Goal: Task Accomplishment & Management: Use online tool/utility

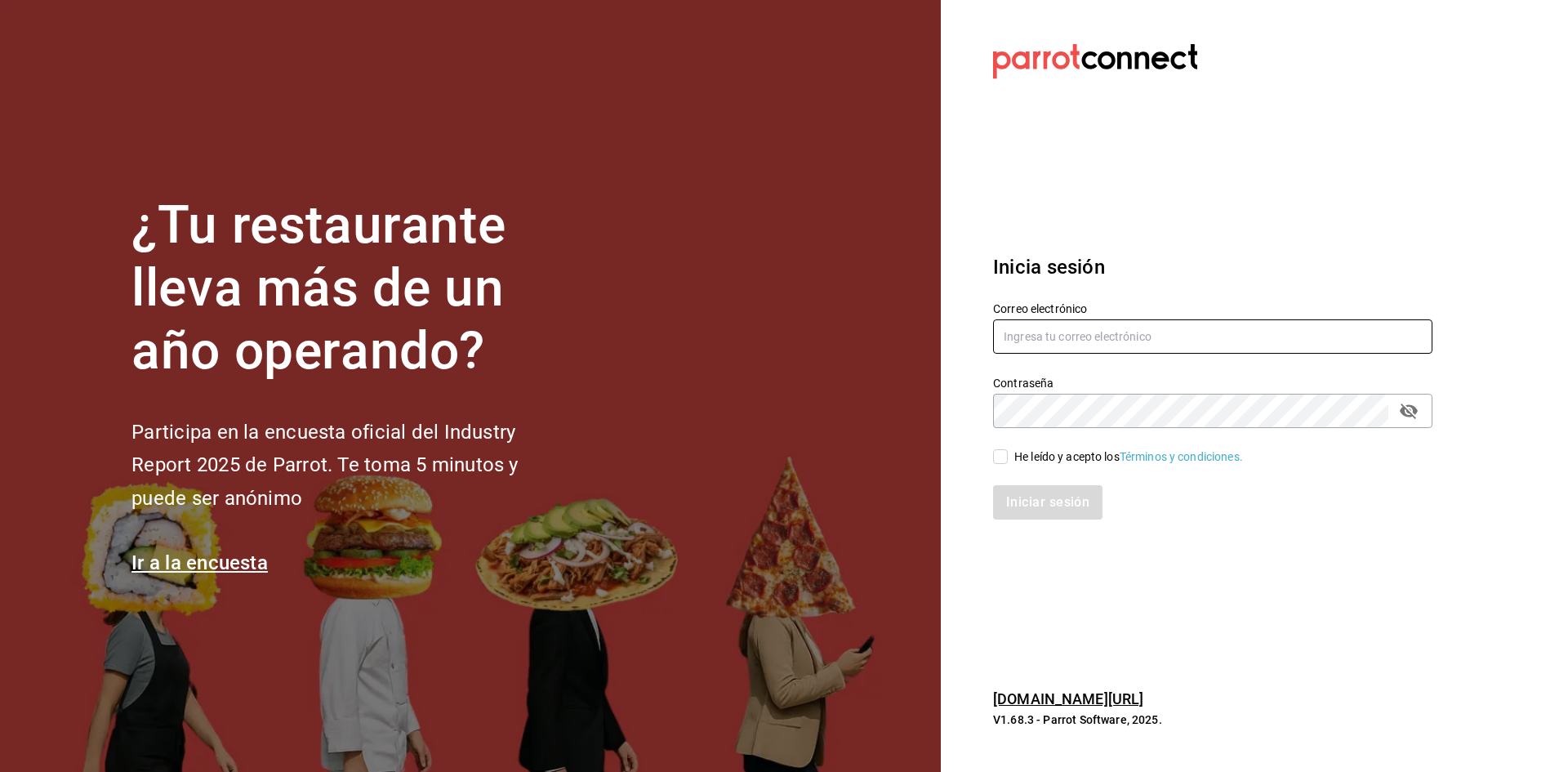
click at [1103, 341] on input "text" at bounding box center [1212, 336] width 439 height 34
type input "rcasas.vilchis@gmail.com"
click at [1003, 458] on input "He leído y acepto los Términos y condiciones." at bounding box center [1000, 456] width 15 height 15
checkbox input "true"
click at [1032, 513] on button "Iniciar sesión" at bounding box center [1048, 502] width 111 height 34
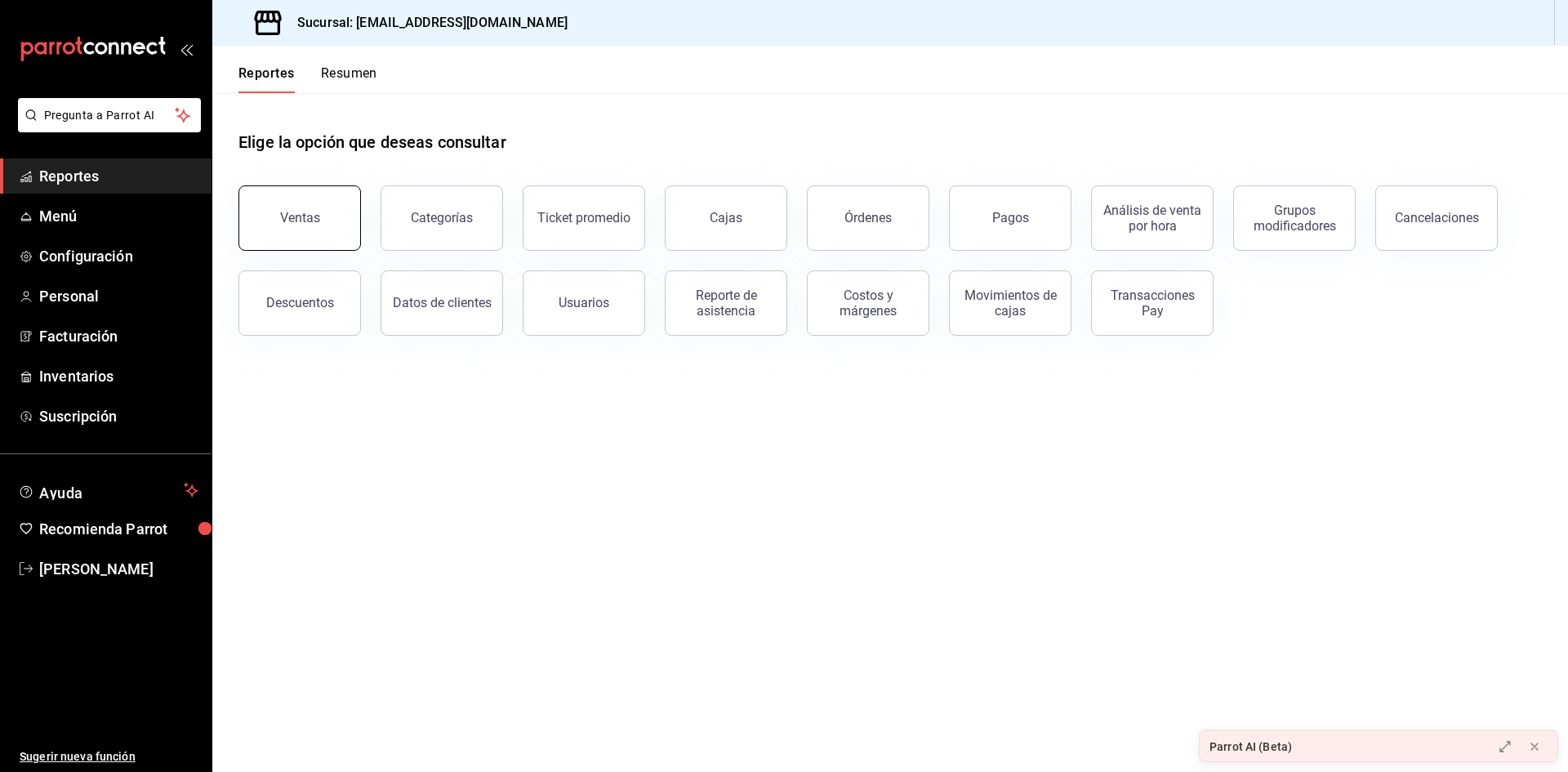
click at [289, 218] on div "Ventas" at bounding box center [299, 218] width 40 height 16
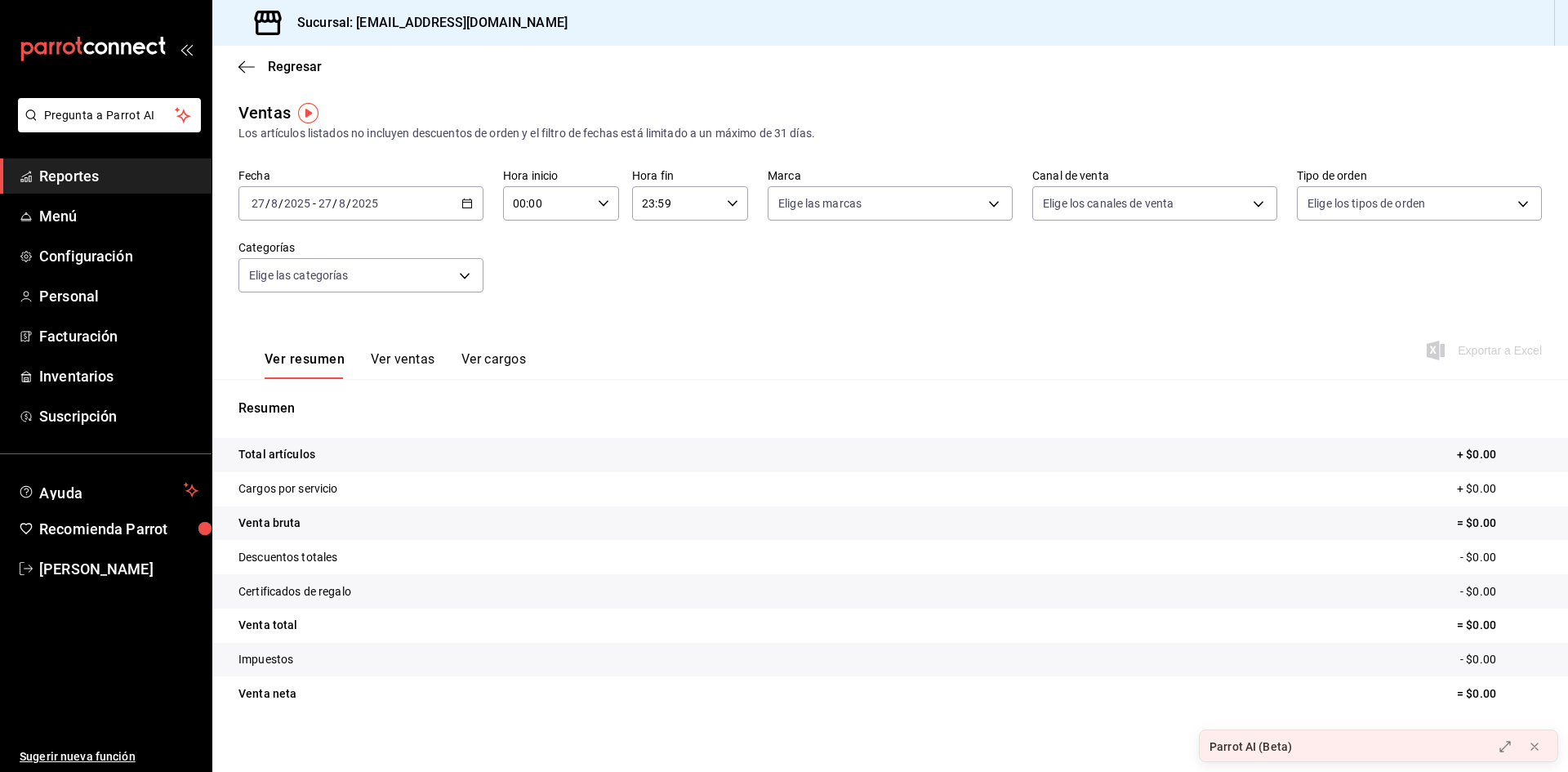
click at [386, 204] on div "[DATE] [DATE] - [DATE] [DATE]" at bounding box center [361, 203] width 245 height 34
click at [465, 204] on icon "button" at bounding box center [467, 203] width 11 height 11
click at [317, 405] on span "Rango de fechas" at bounding box center [315, 399] width 126 height 17
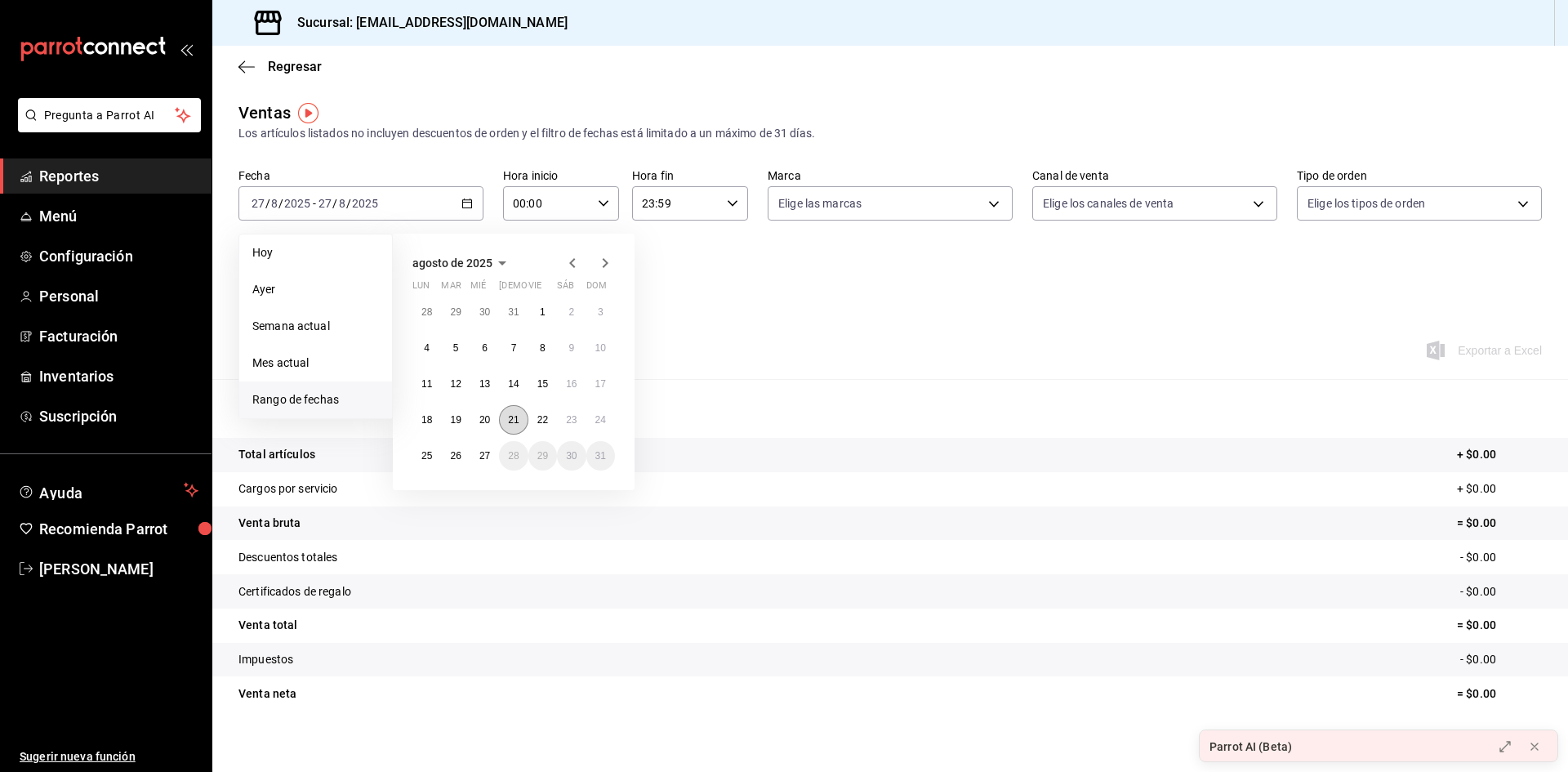
click at [513, 424] on abbr "21" at bounding box center [514, 419] width 11 height 11
click at [596, 421] on abbr "24" at bounding box center [601, 419] width 11 height 11
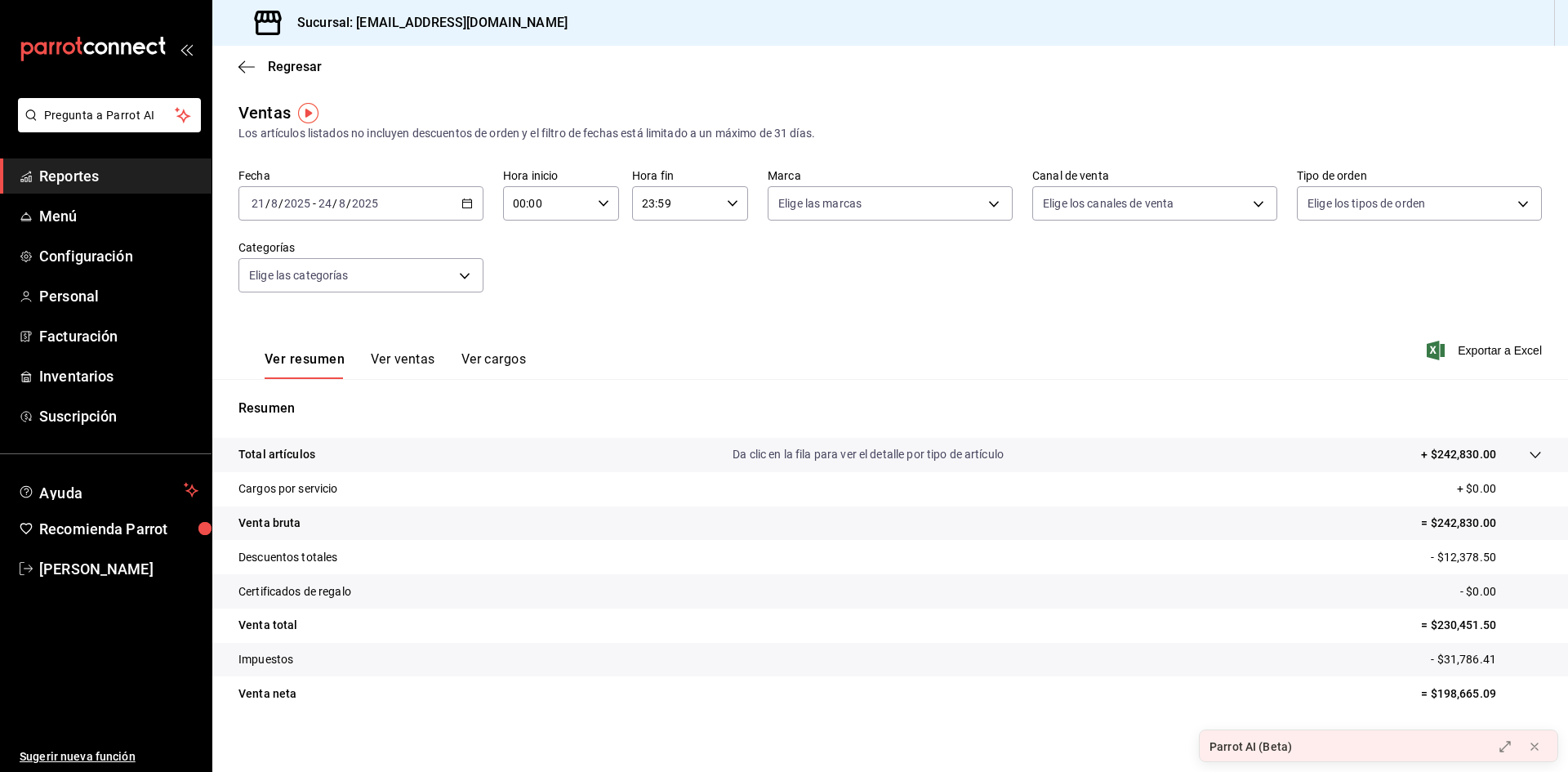
click at [466, 208] on \(Stroke\) "button" at bounding box center [467, 204] width 10 height 9
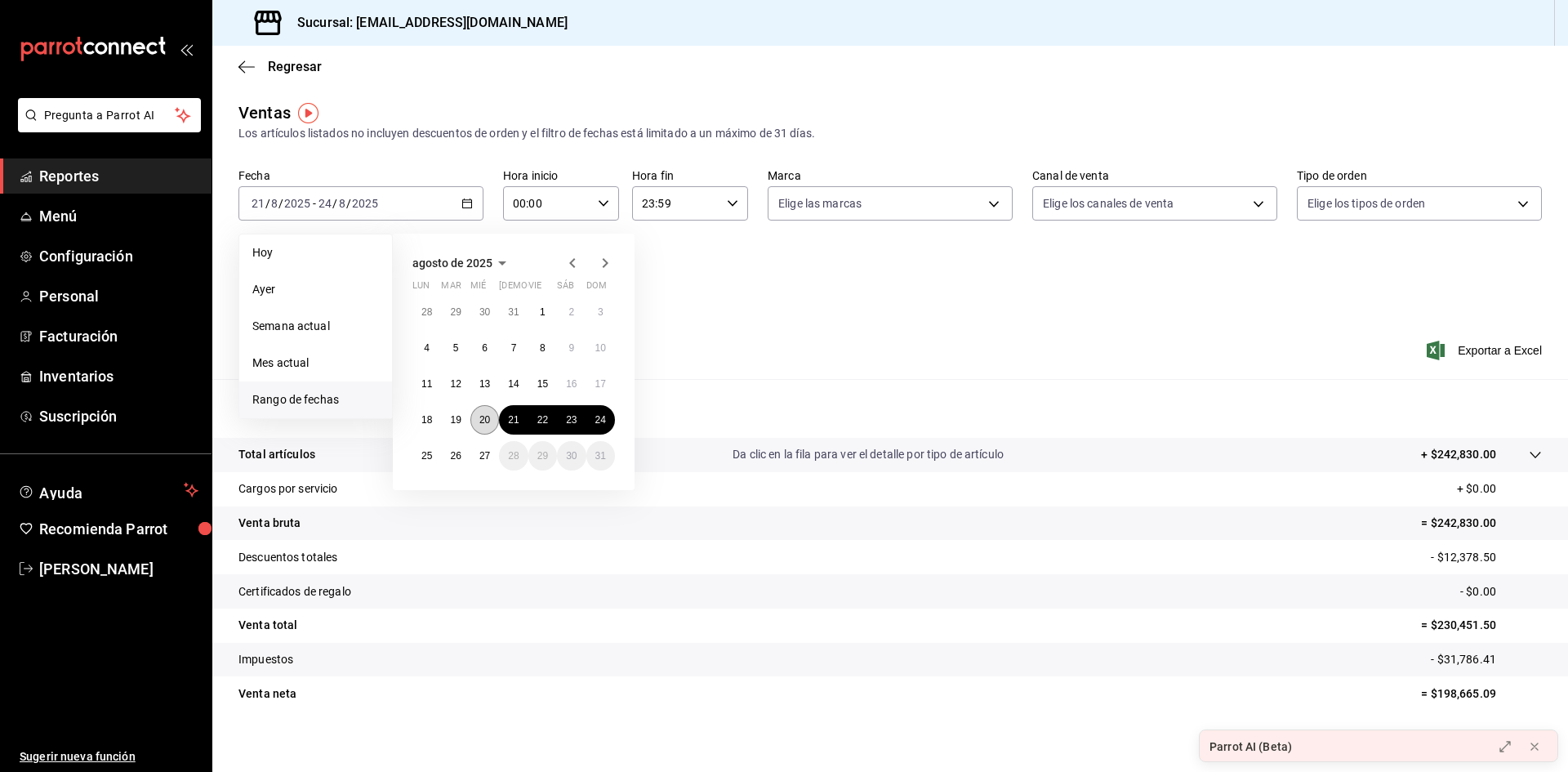
click at [492, 419] on button "20" at bounding box center [484, 419] width 28 height 29
click at [588, 423] on button "24" at bounding box center [601, 419] width 28 height 29
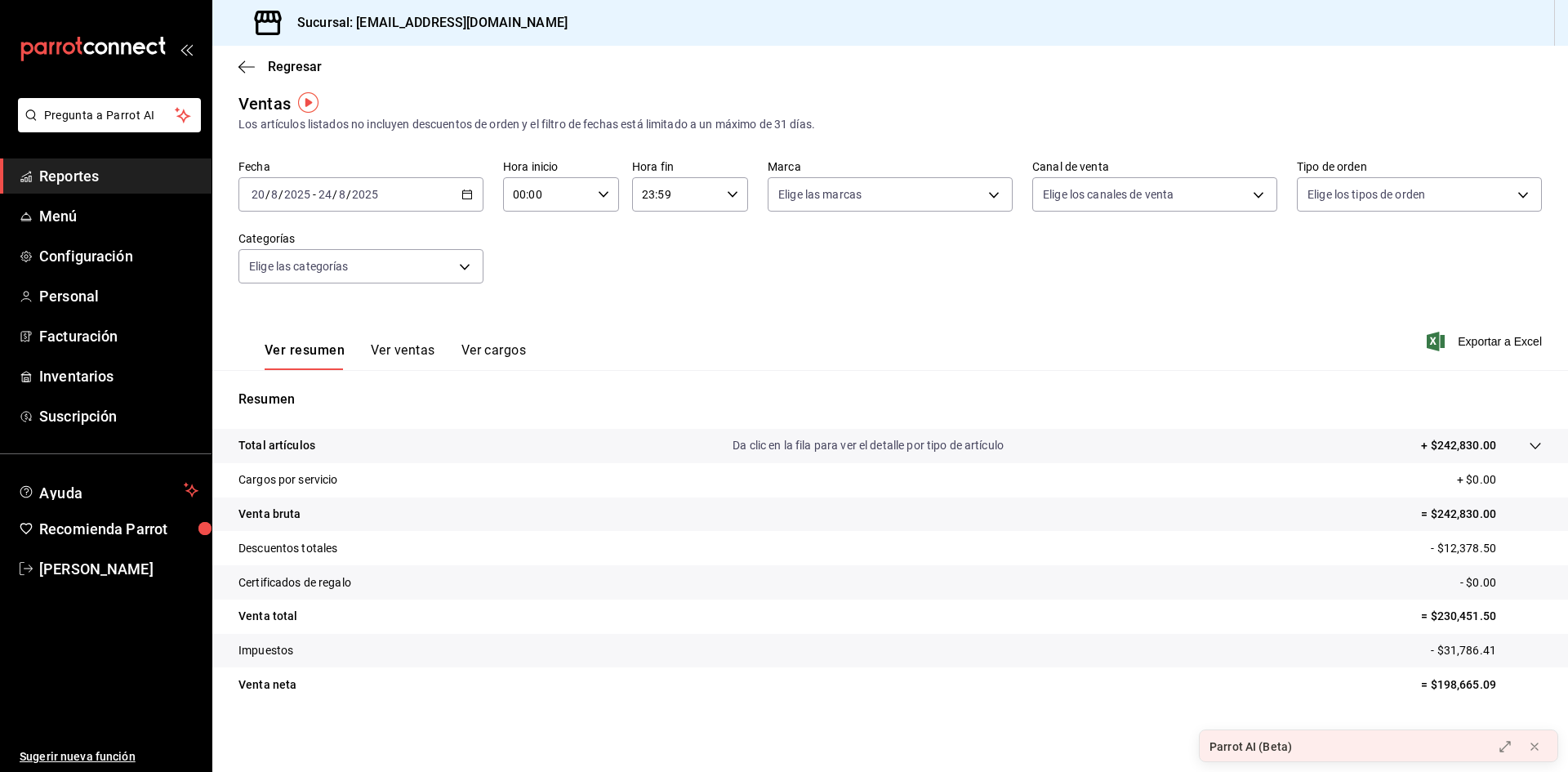
scroll to position [11, 0]
click at [1506, 342] on span "Exportar a Excel" at bounding box center [1486, 340] width 112 height 19
click at [1542, 744] on button at bounding box center [1534, 746] width 26 height 26
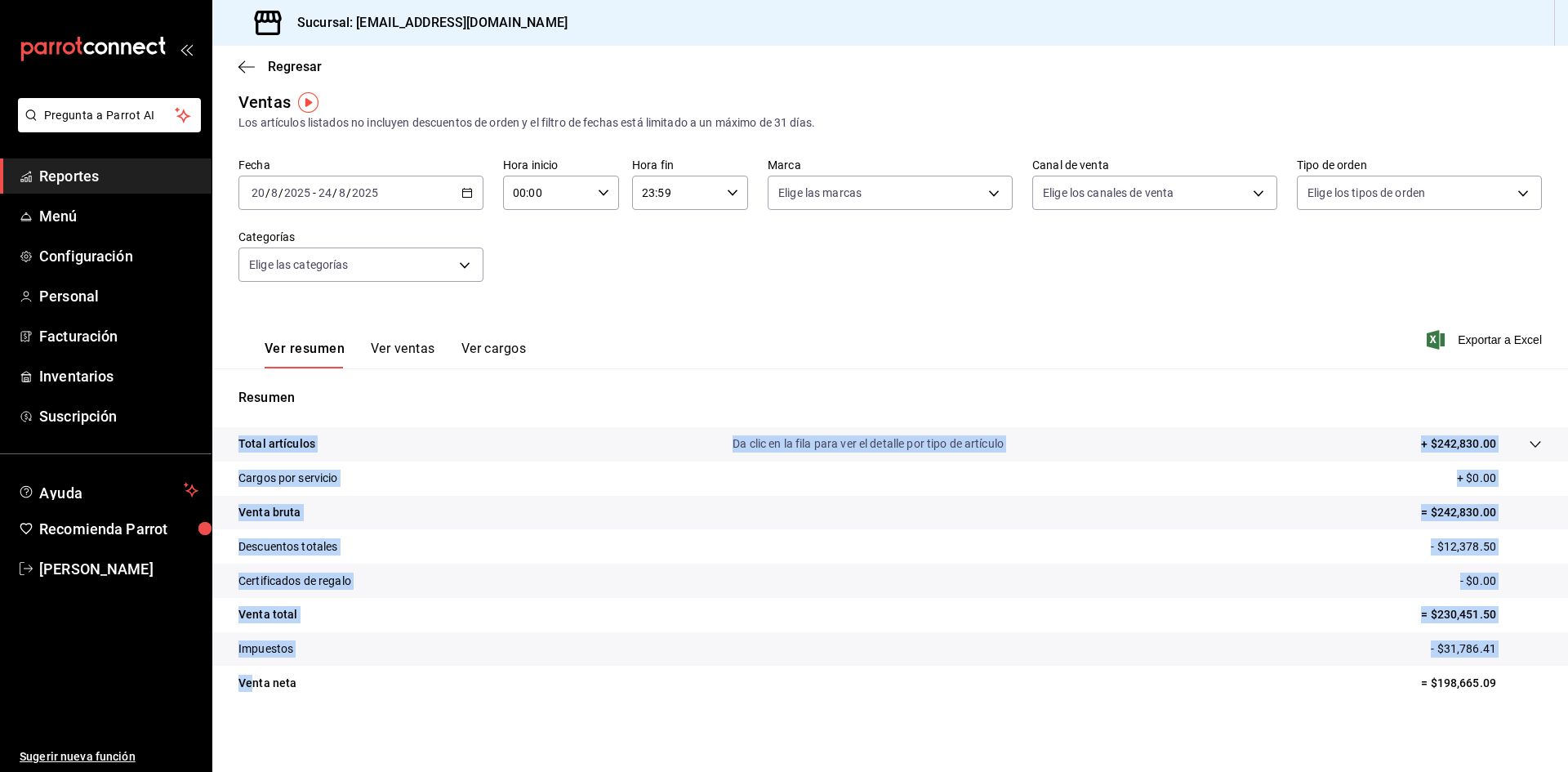
drag, startPoint x: 253, startPoint y: 688, endPoint x: 1479, endPoint y: 704, distance: 1226.1
click at [1479, 704] on div "Total artículos Da clic en la fila para ver el detalle por tipo de artículo + $…" at bounding box center [890, 573] width 1355 height 292
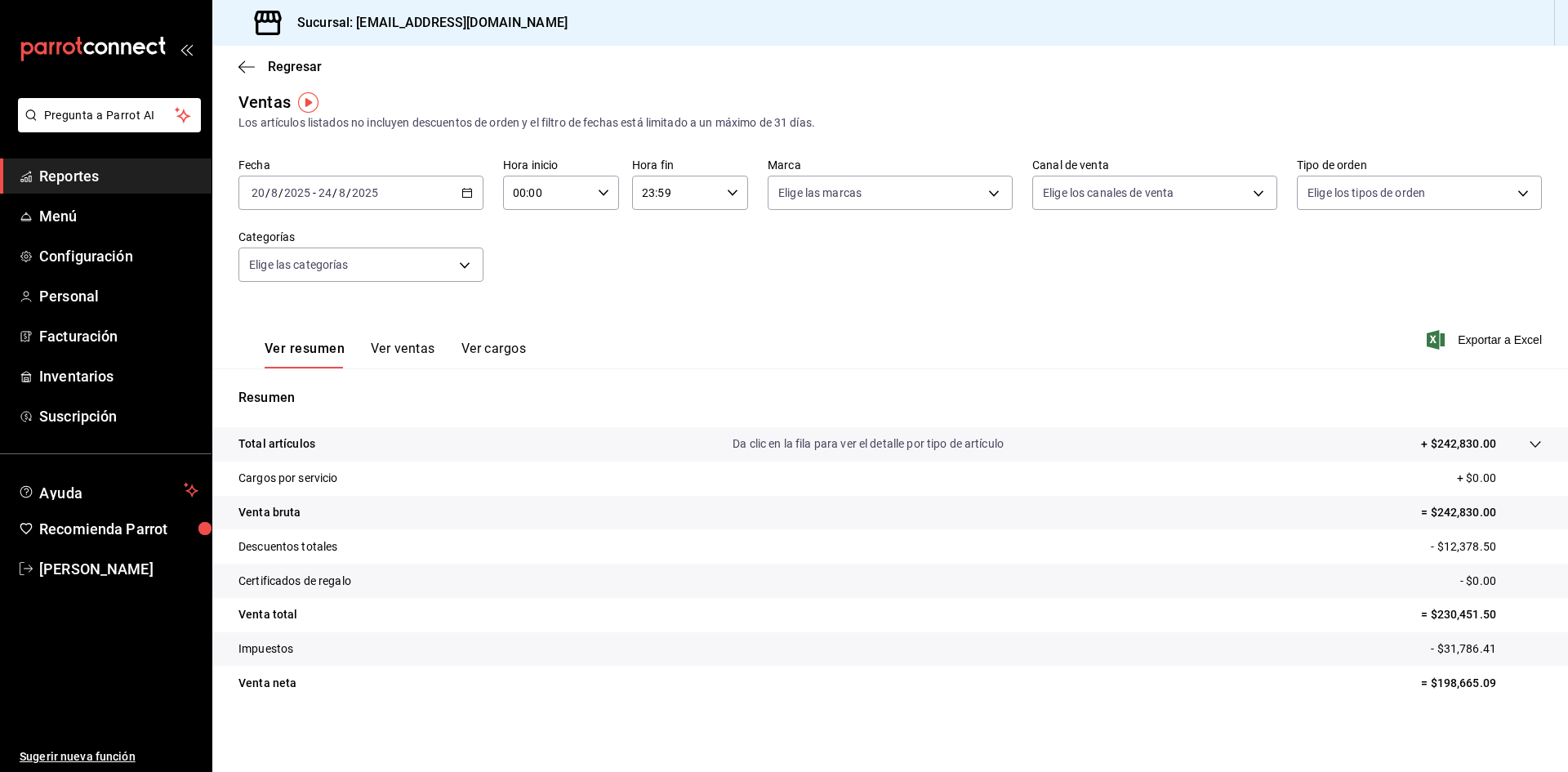
click at [457, 194] on div "[DATE] [DATE] - [DATE] [DATE]" at bounding box center [361, 192] width 245 height 34
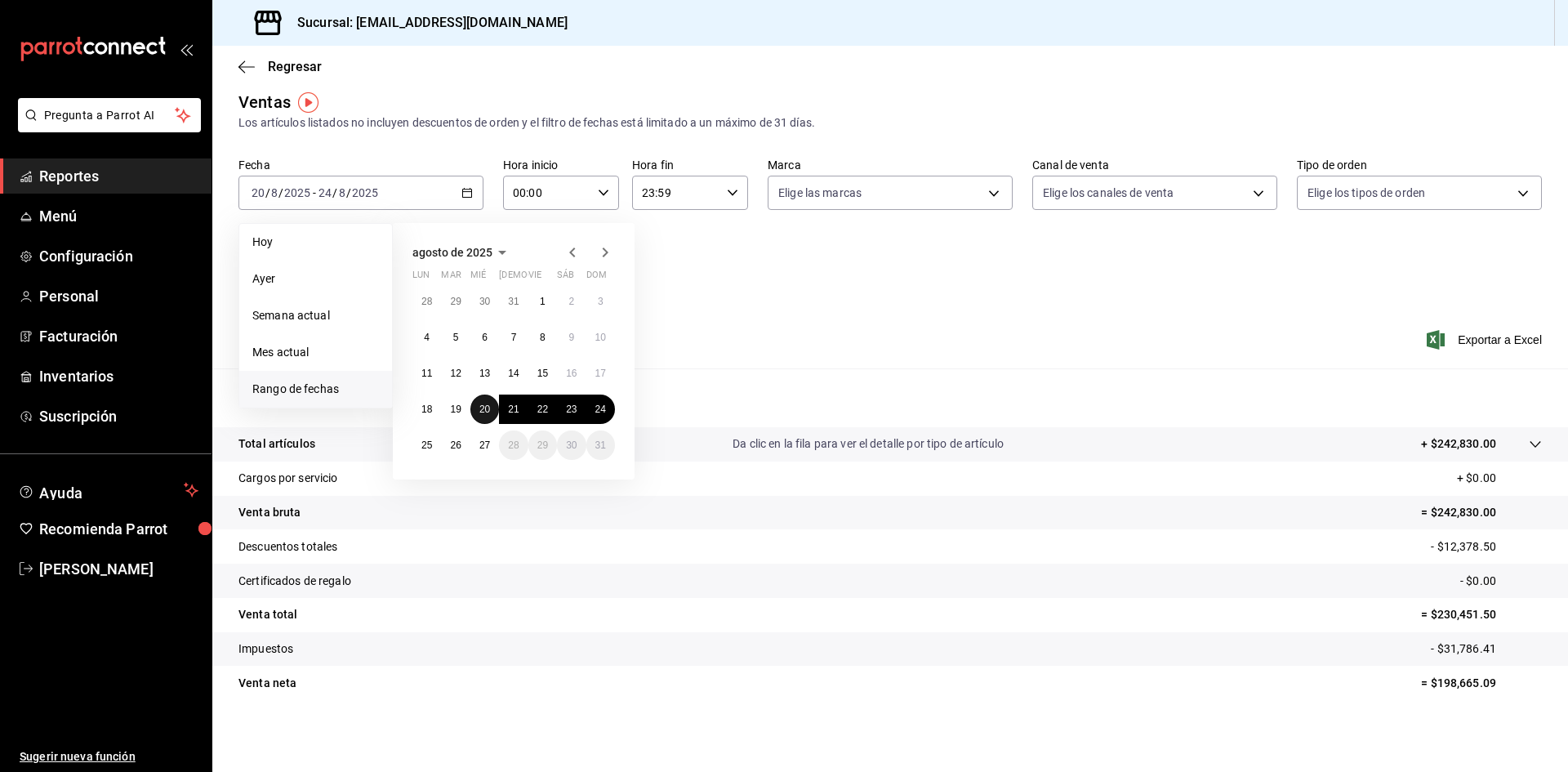
click at [477, 404] on button "20" at bounding box center [484, 408] width 28 height 29
click at [508, 411] on abbr "21" at bounding box center [514, 408] width 11 height 11
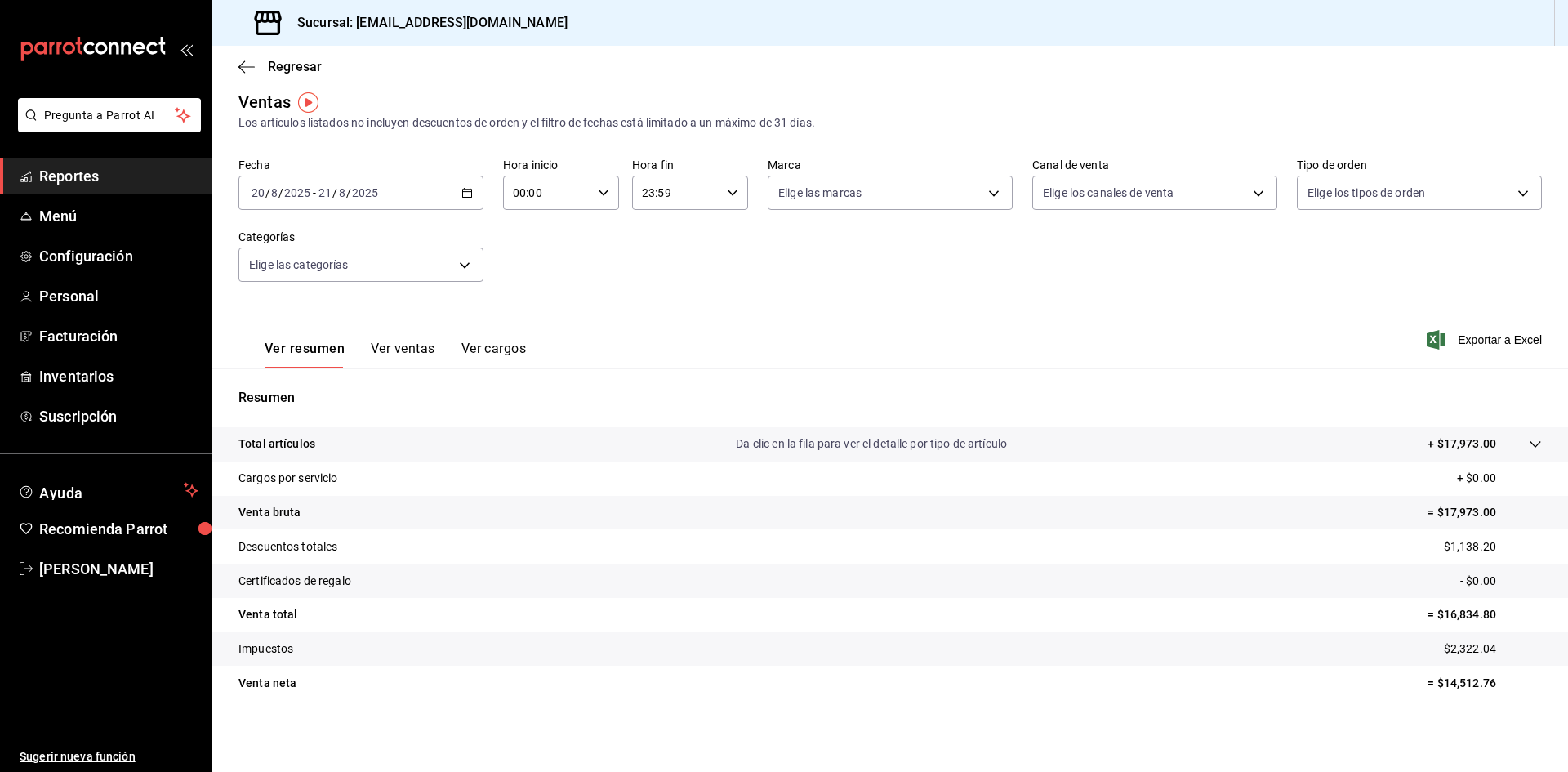
click at [458, 191] on div "[DATE] [DATE] - [DATE] [DATE]" at bounding box center [361, 192] width 245 height 34
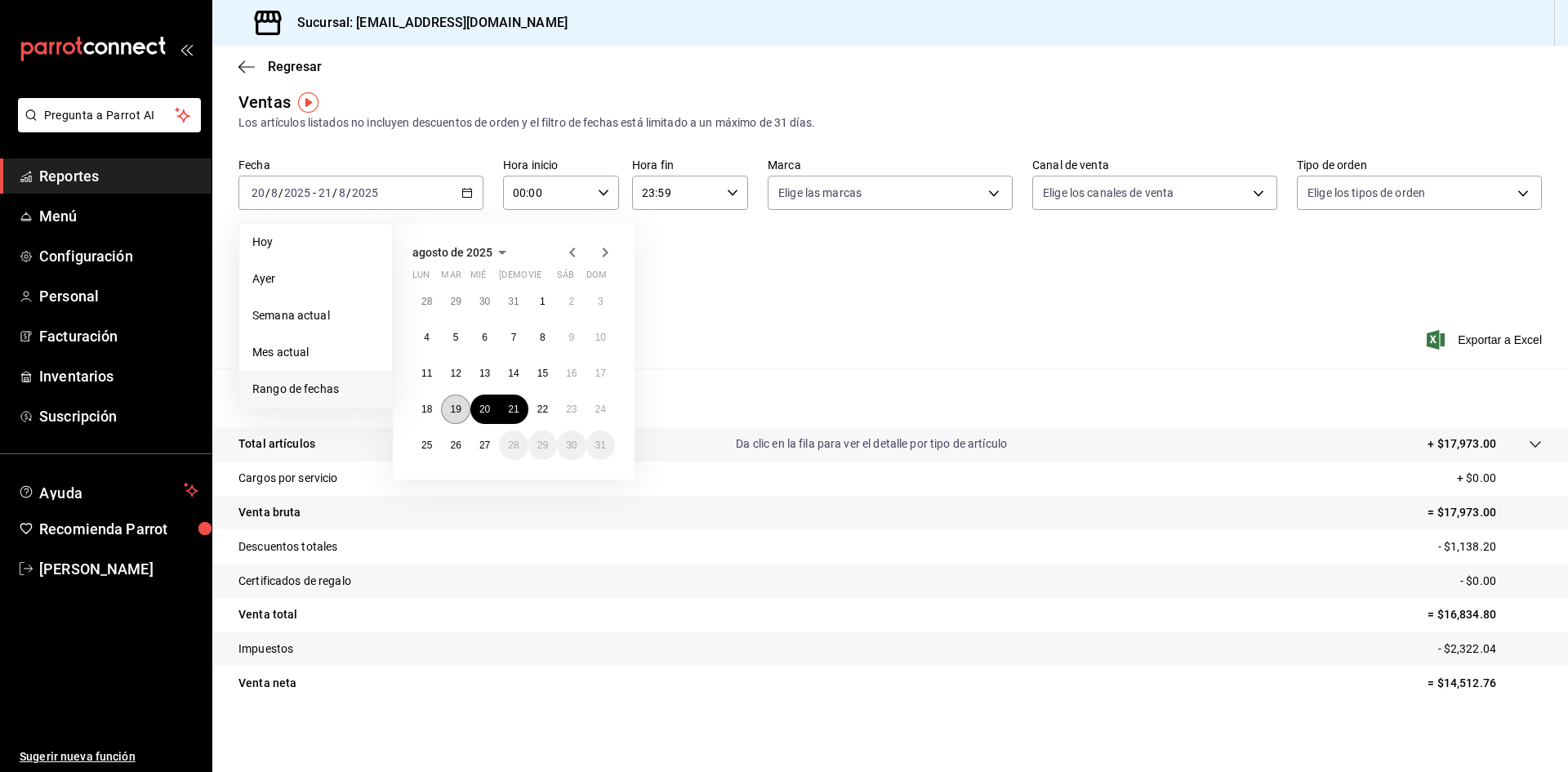
click at [469, 404] on button "19" at bounding box center [455, 408] width 28 height 29
click at [521, 411] on button "21" at bounding box center [514, 408] width 28 height 29
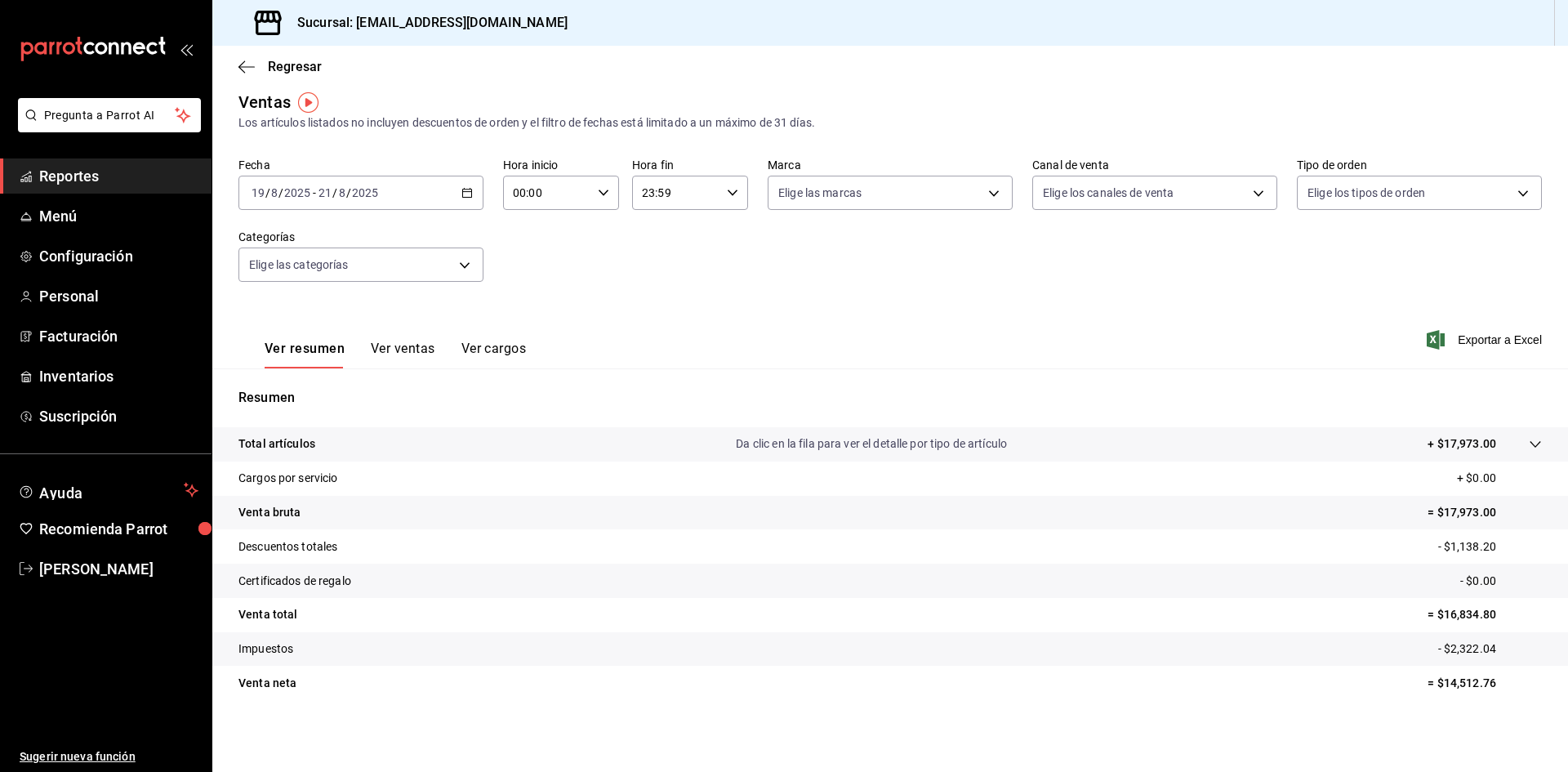
click at [463, 191] on icon "button" at bounding box center [467, 192] width 11 height 11
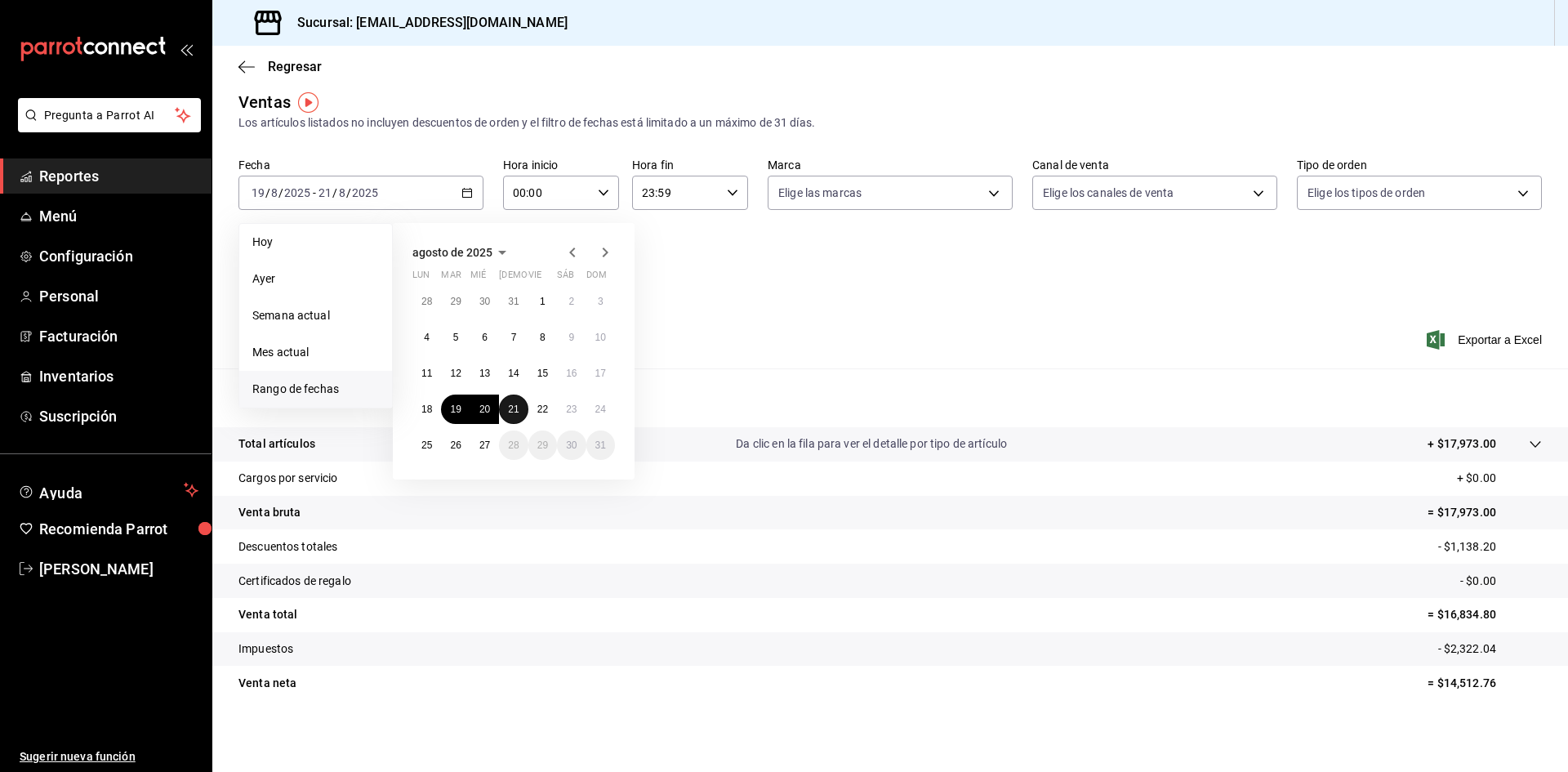
click at [513, 407] on abbr "21" at bounding box center [514, 408] width 11 height 11
click at [605, 416] on button "24" at bounding box center [601, 408] width 28 height 29
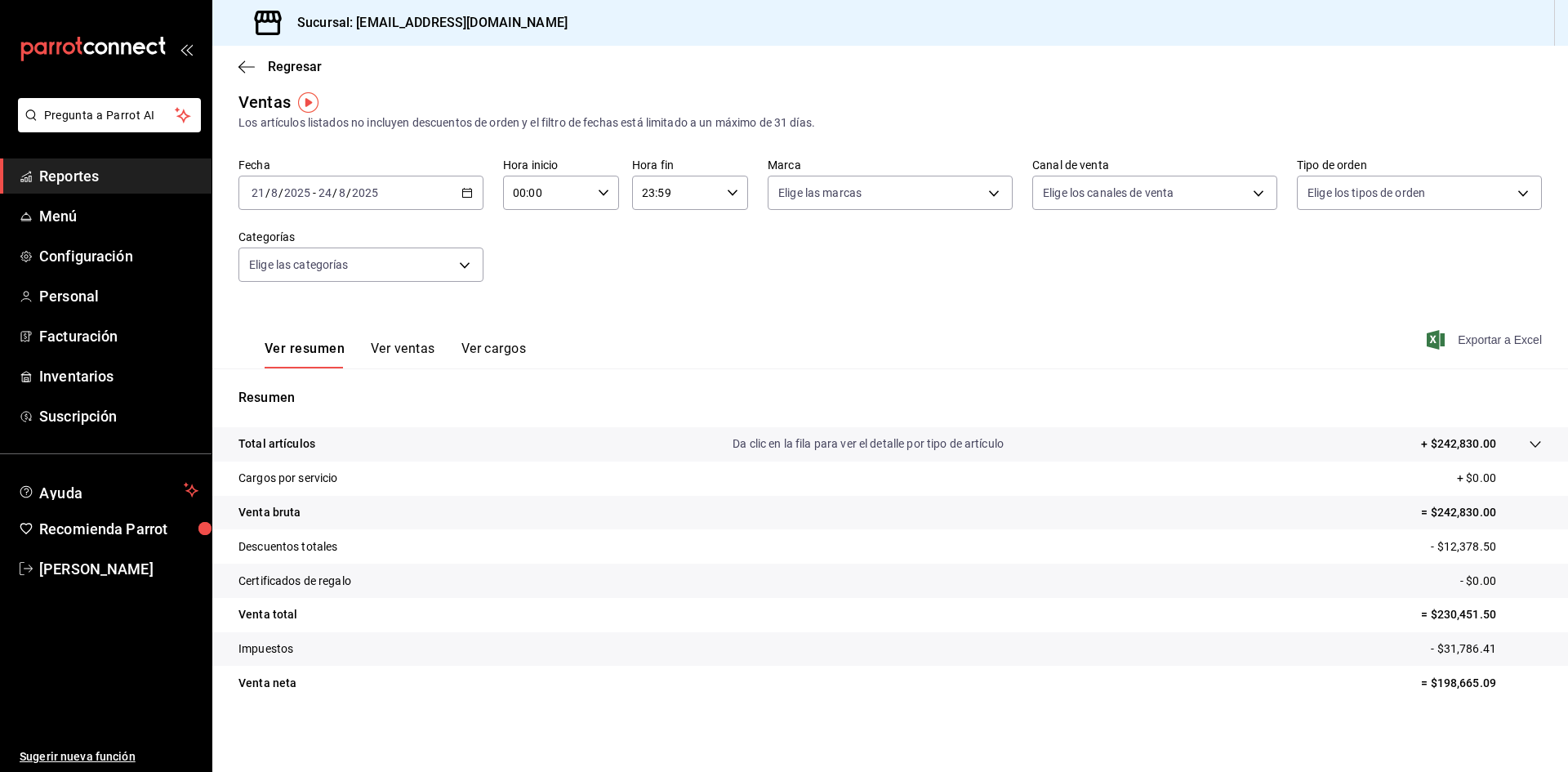
click at [1486, 341] on span "Exportar a Excel" at bounding box center [1486, 340] width 112 height 19
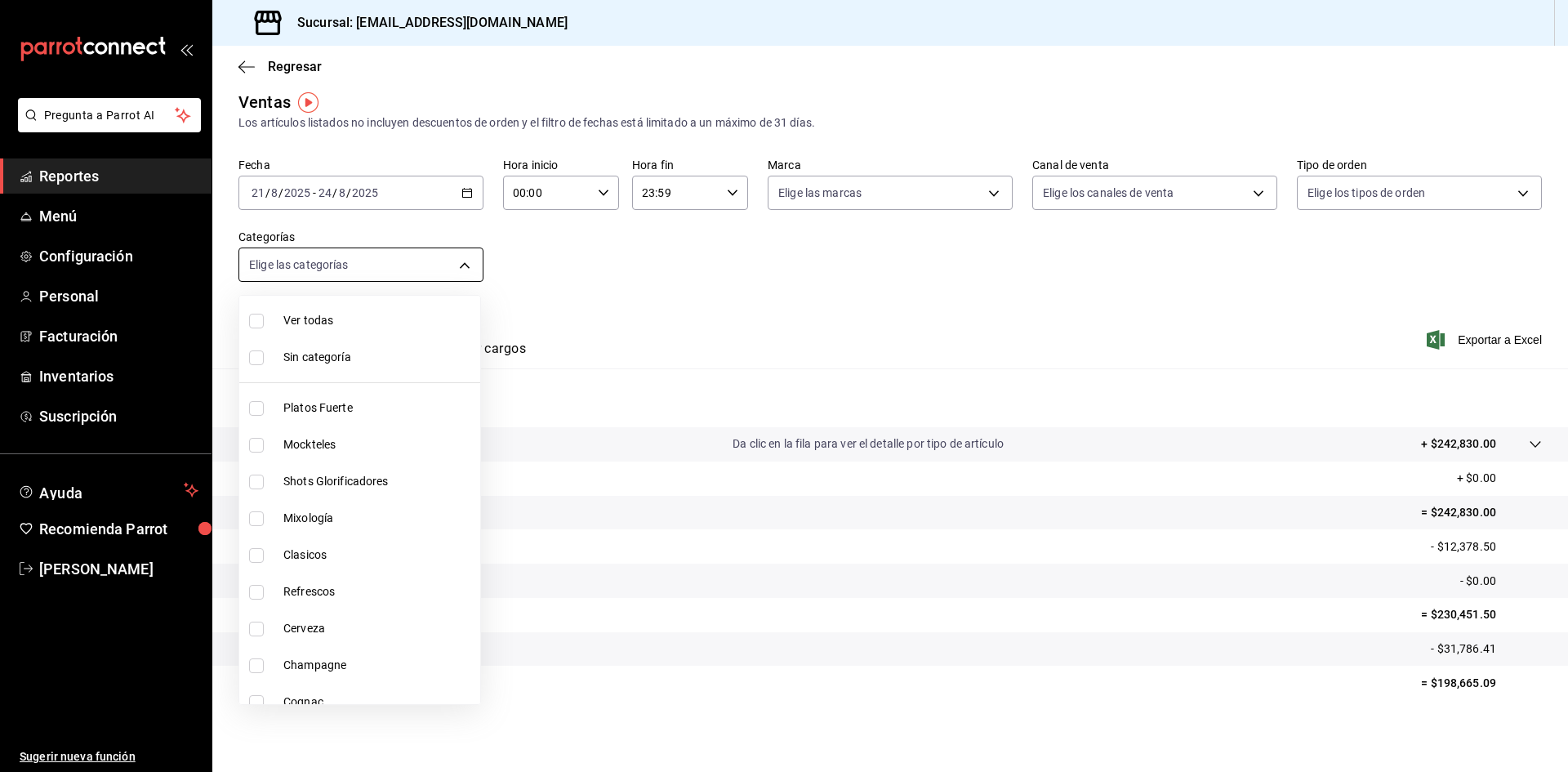
click at [383, 263] on body "Pregunta a Parrot AI Reportes Menú Configuración Personal Facturación Inventari…" at bounding box center [784, 386] width 1568 height 772
click at [383, 263] on div at bounding box center [784, 386] width 1568 height 772
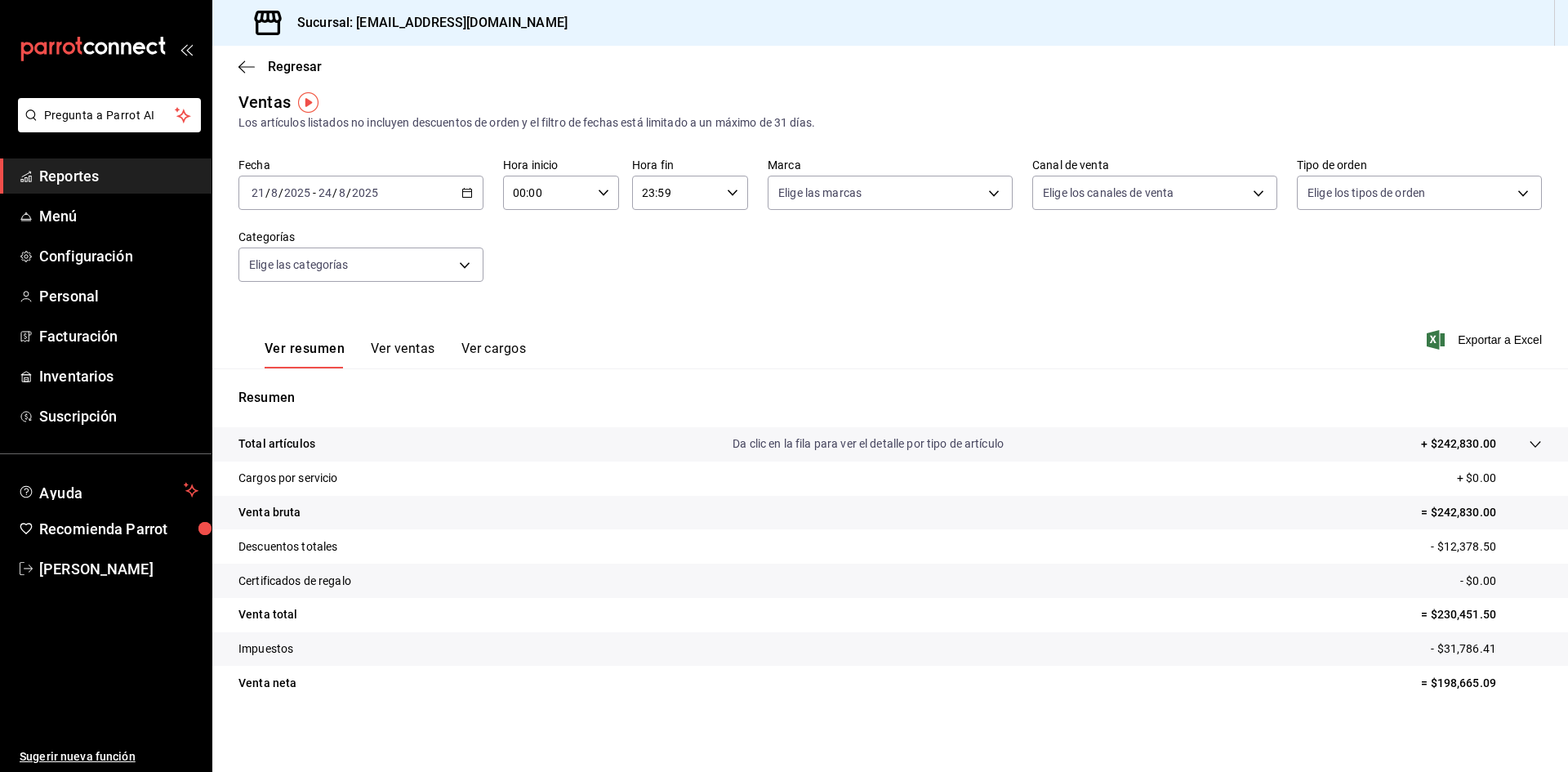
click at [463, 186] on div "[DATE] [DATE] - [DATE] [DATE]" at bounding box center [361, 192] width 245 height 34
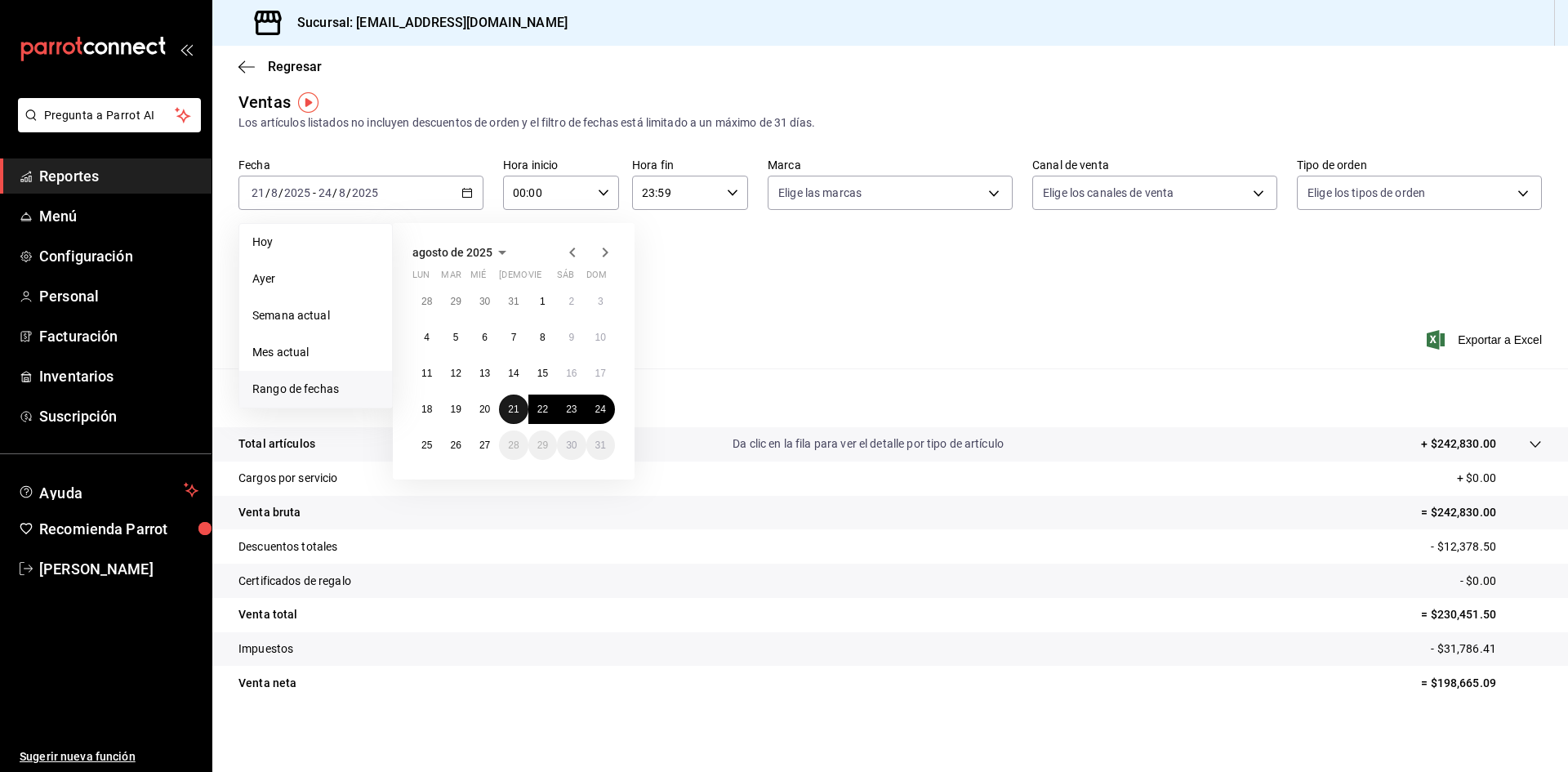
click at [513, 408] on abbr "21" at bounding box center [514, 408] width 11 height 11
click at [514, 415] on button "21" at bounding box center [514, 408] width 28 height 29
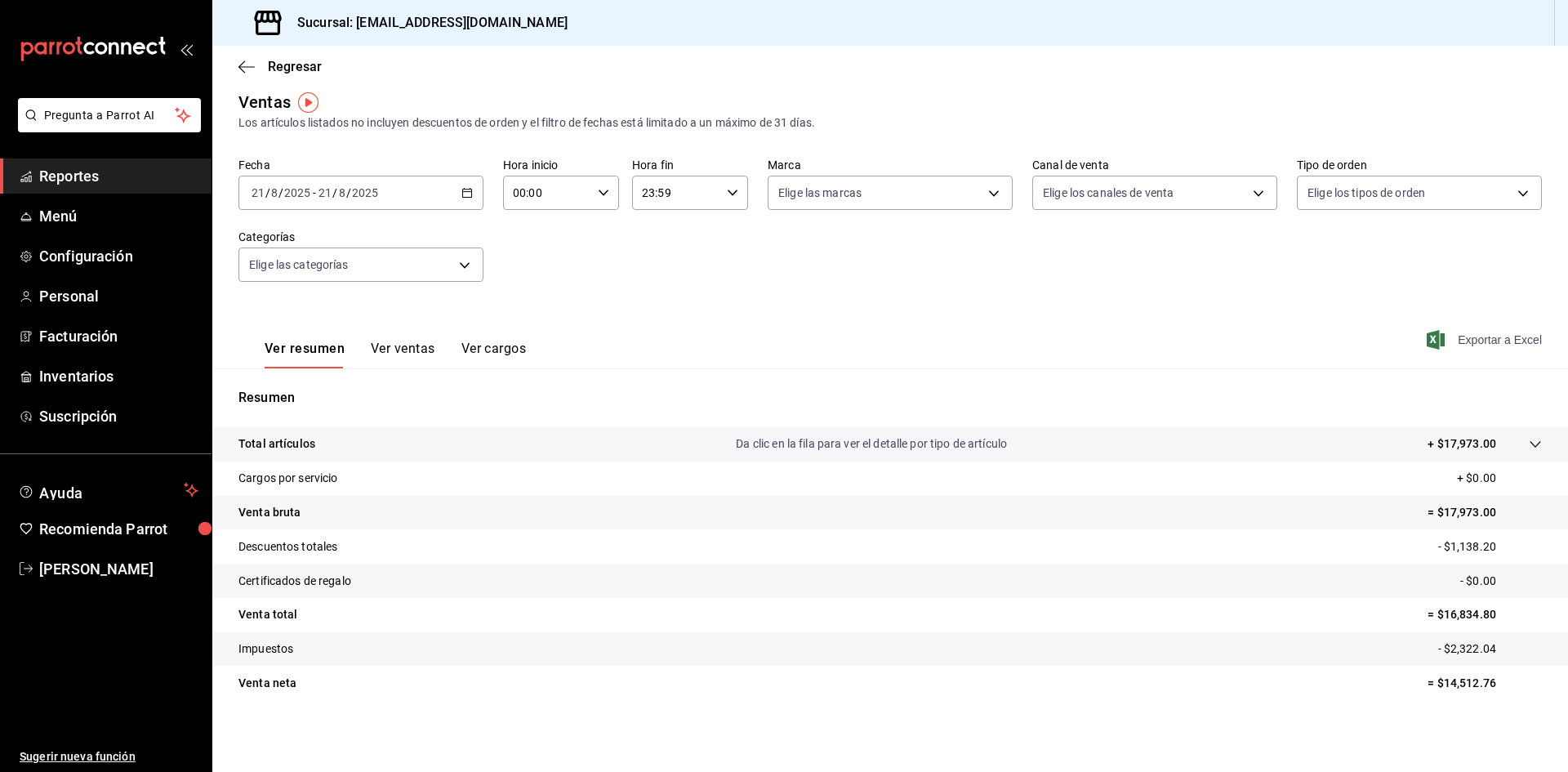
click at [1478, 347] on span "Exportar a Excel" at bounding box center [1486, 340] width 112 height 19
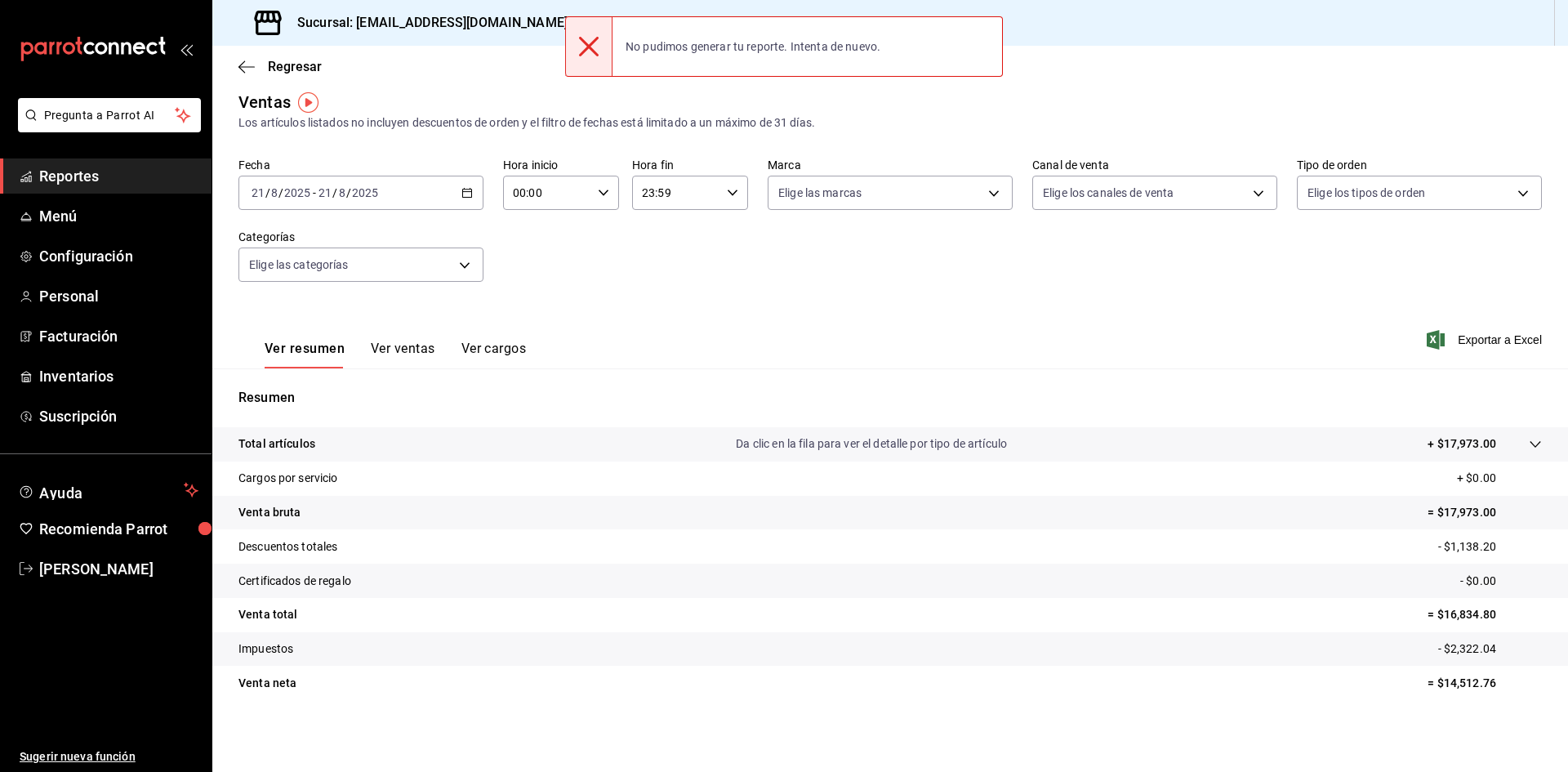
click at [766, 45] on div "No pudimos generar tu reporte. Intenta de nuevo." at bounding box center [753, 46] width 281 height 36
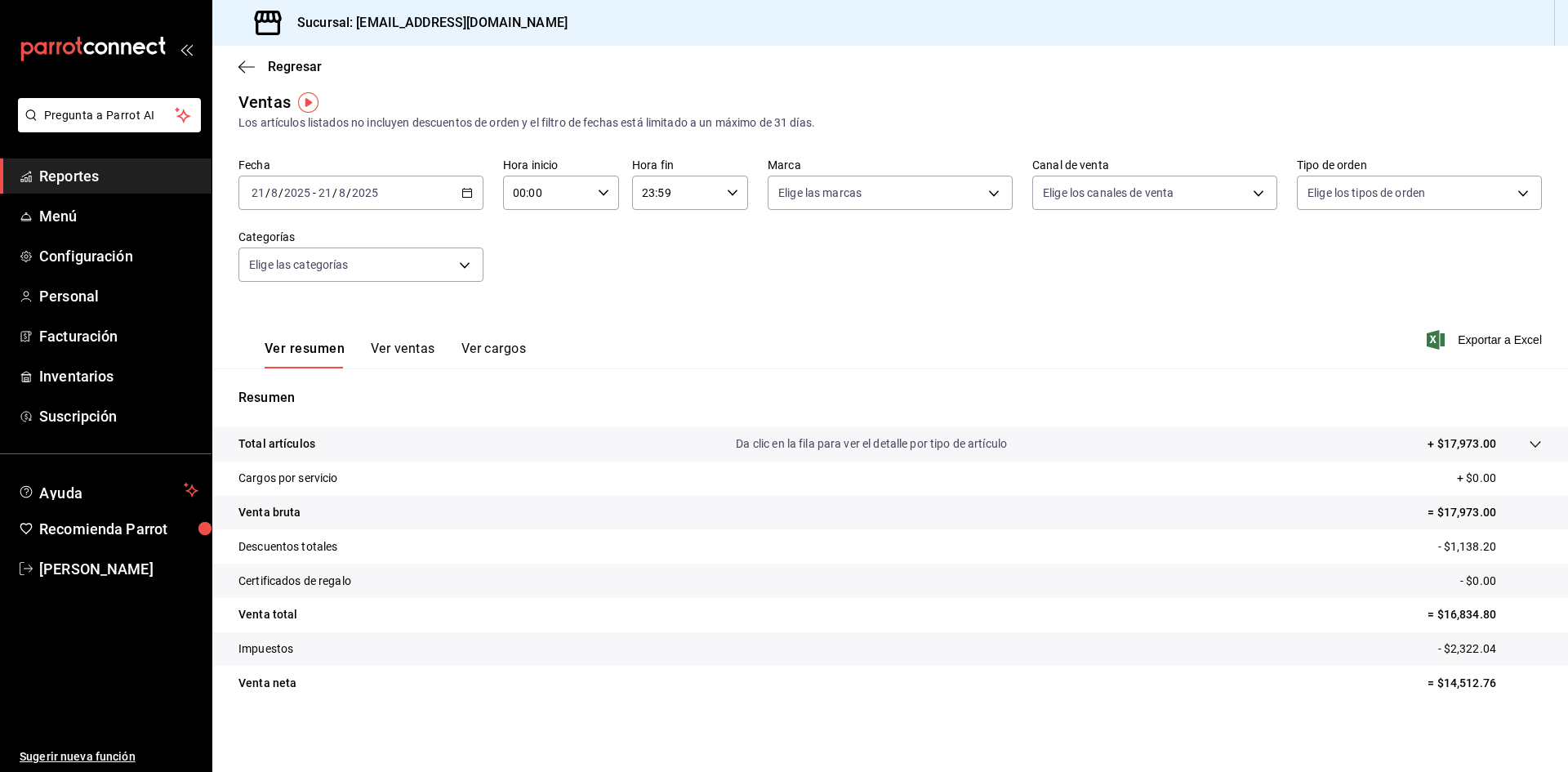
click at [1529, 441] on icon at bounding box center [1535, 444] width 13 height 13
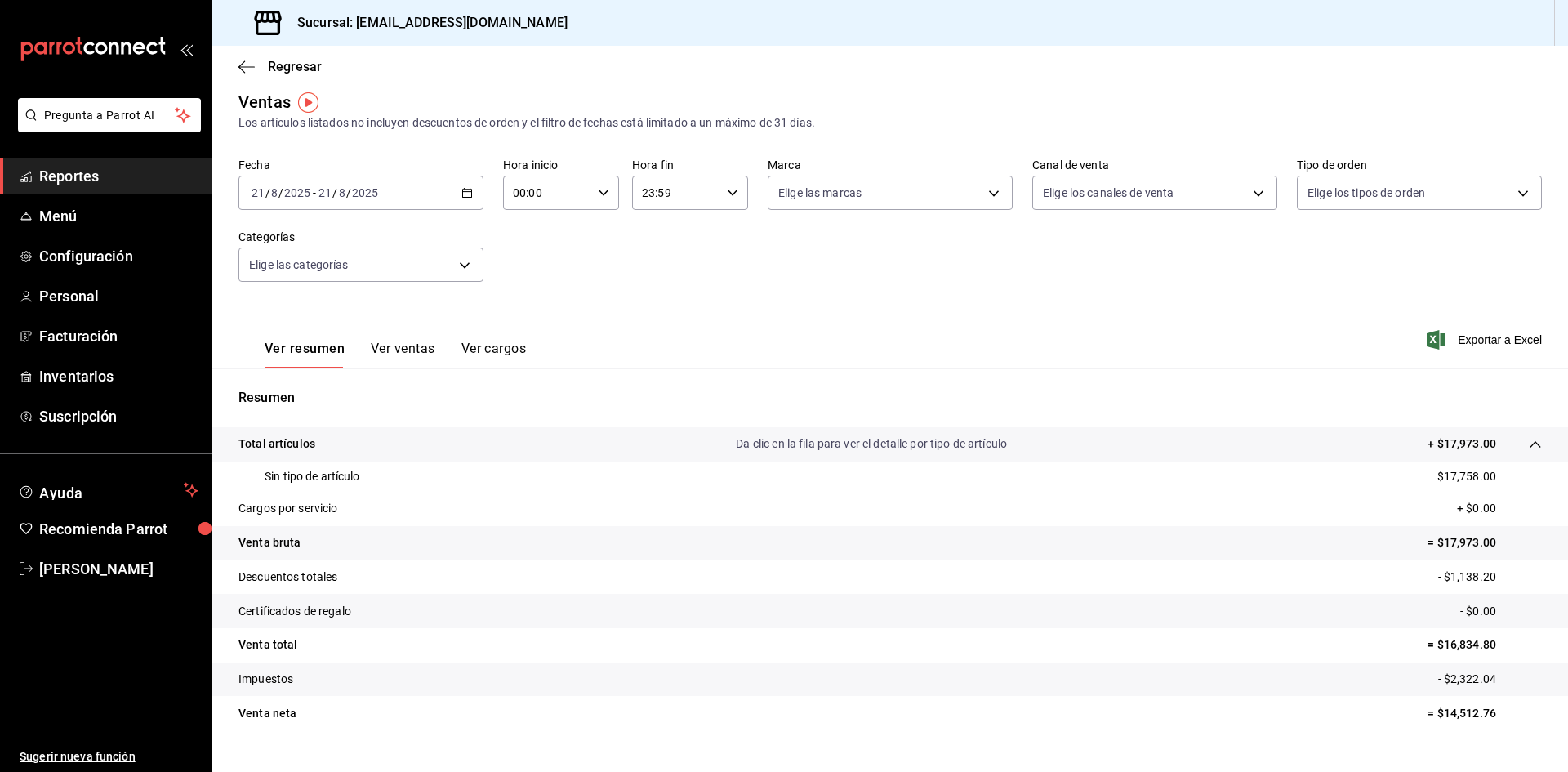
click at [1529, 442] on icon at bounding box center [1535, 444] width 13 height 13
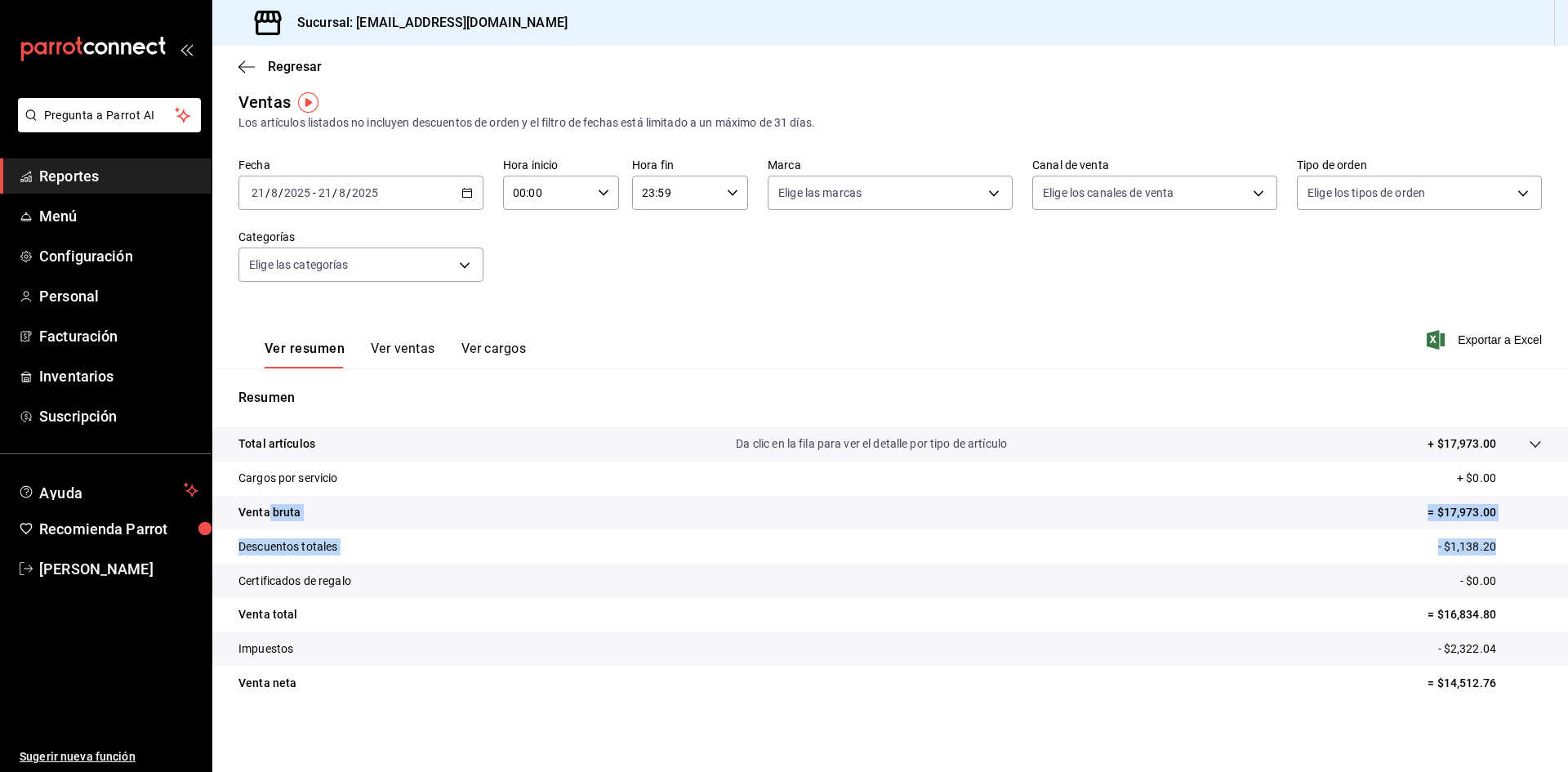
drag, startPoint x: 267, startPoint y: 512, endPoint x: 1495, endPoint y: 543, distance: 1228.4
click at [1495, 543] on tbody "Total artículos Da clic en la fila para ver el detalle por tipo de artículo + $…" at bounding box center [890, 563] width 1355 height 273
click at [1504, 553] on p "- $1,138.20" at bounding box center [1490, 546] width 104 height 17
drag, startPoint x: 263, startPoint y: 546, endPoint x: 1487, endPoint y: 549, distance: 1224.0
click at [1487, 549] on tr "Descuentos totales - $1,138.20" at bounding box center [890, 546] width 1355 height 34
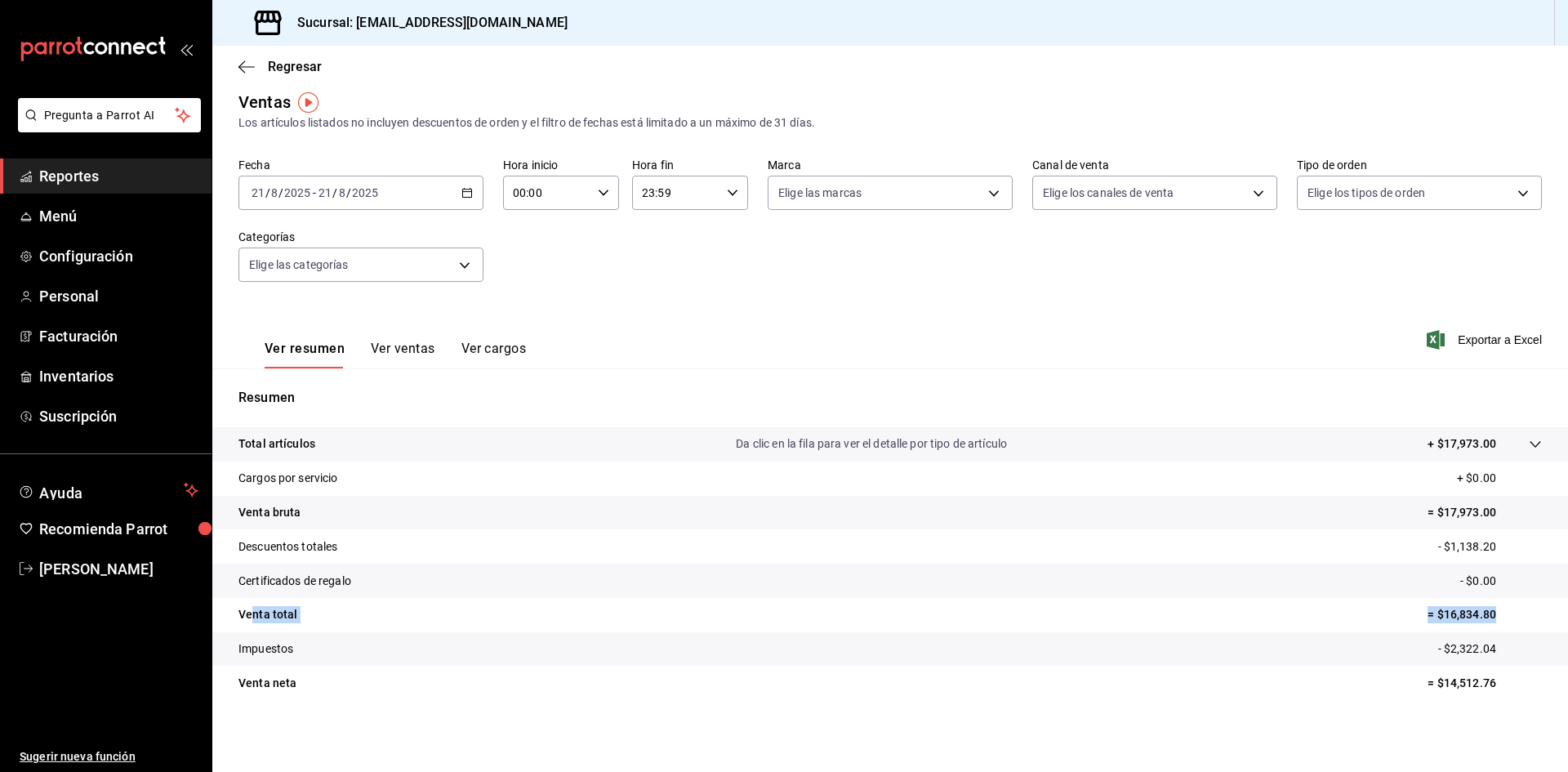
drag, startPoint x: 253, startPoint y: 616, endPoint x: 1501, endPoint y: 611, distance: 1248.0
click at [1501, 611] on tr "Venta total = $16,834.80" at bounding box center [890, 614] width 1355 height 34
click at [1459, 685] on p "= $14,512.76" at bounding box center [1485, 682] width 115 height 17
copy p "14,512.76"
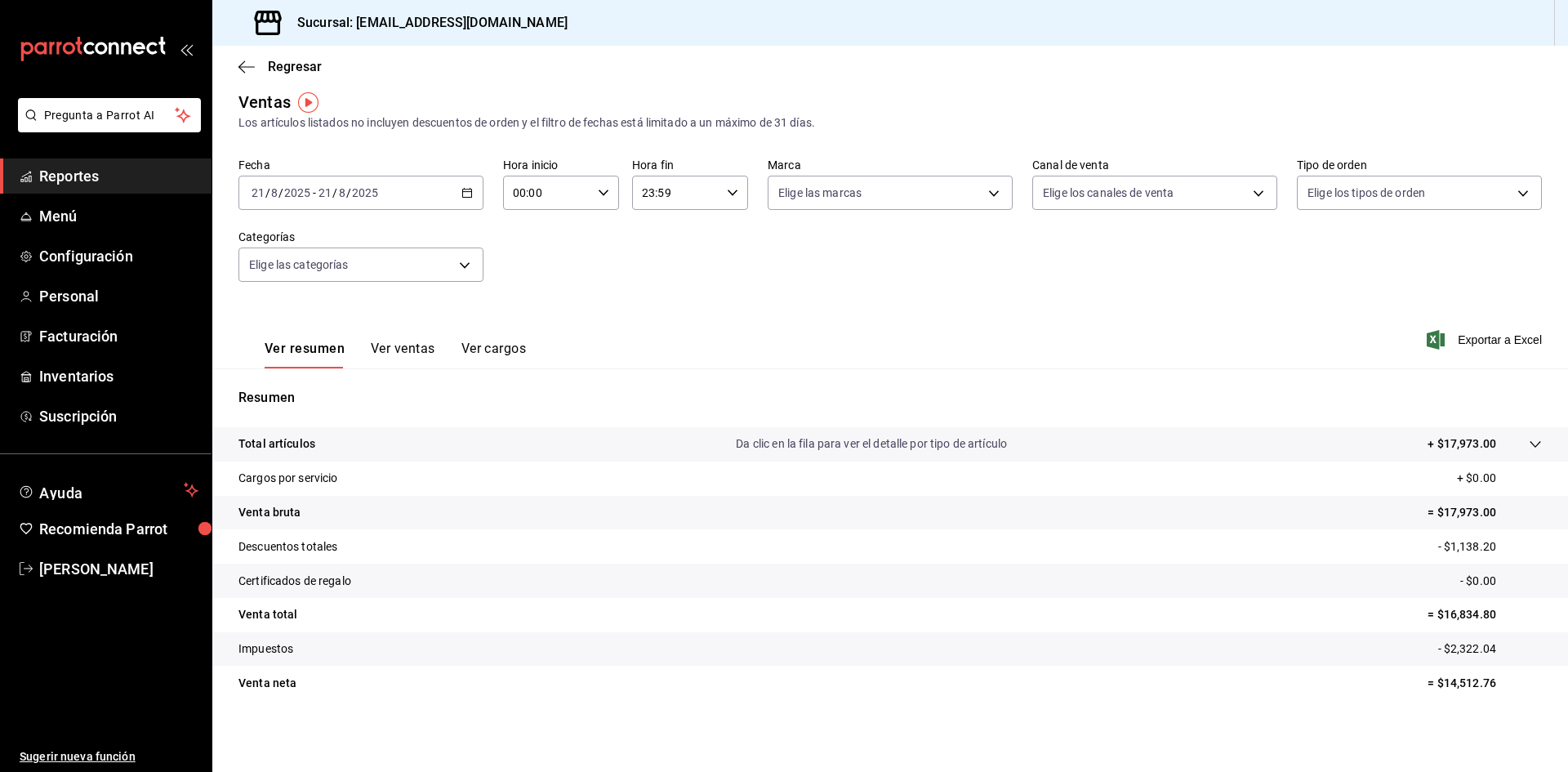
click at [242, 443] on p "Total artículos" at bounding box center [276, 443] width 77 height 17
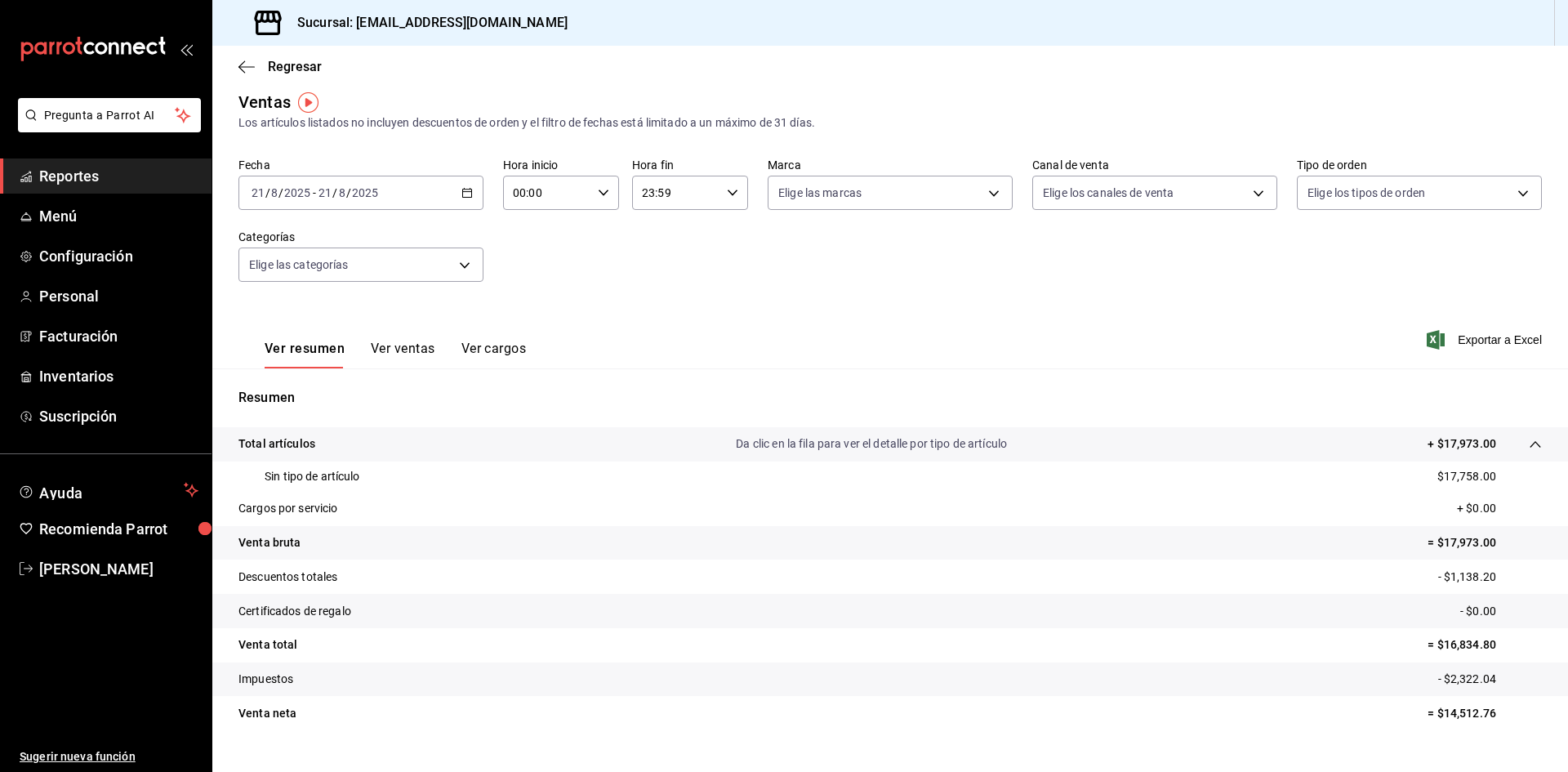
click at [242, 442] on p "Total artículos" at bounding box center [276, 443] width 77 height 17
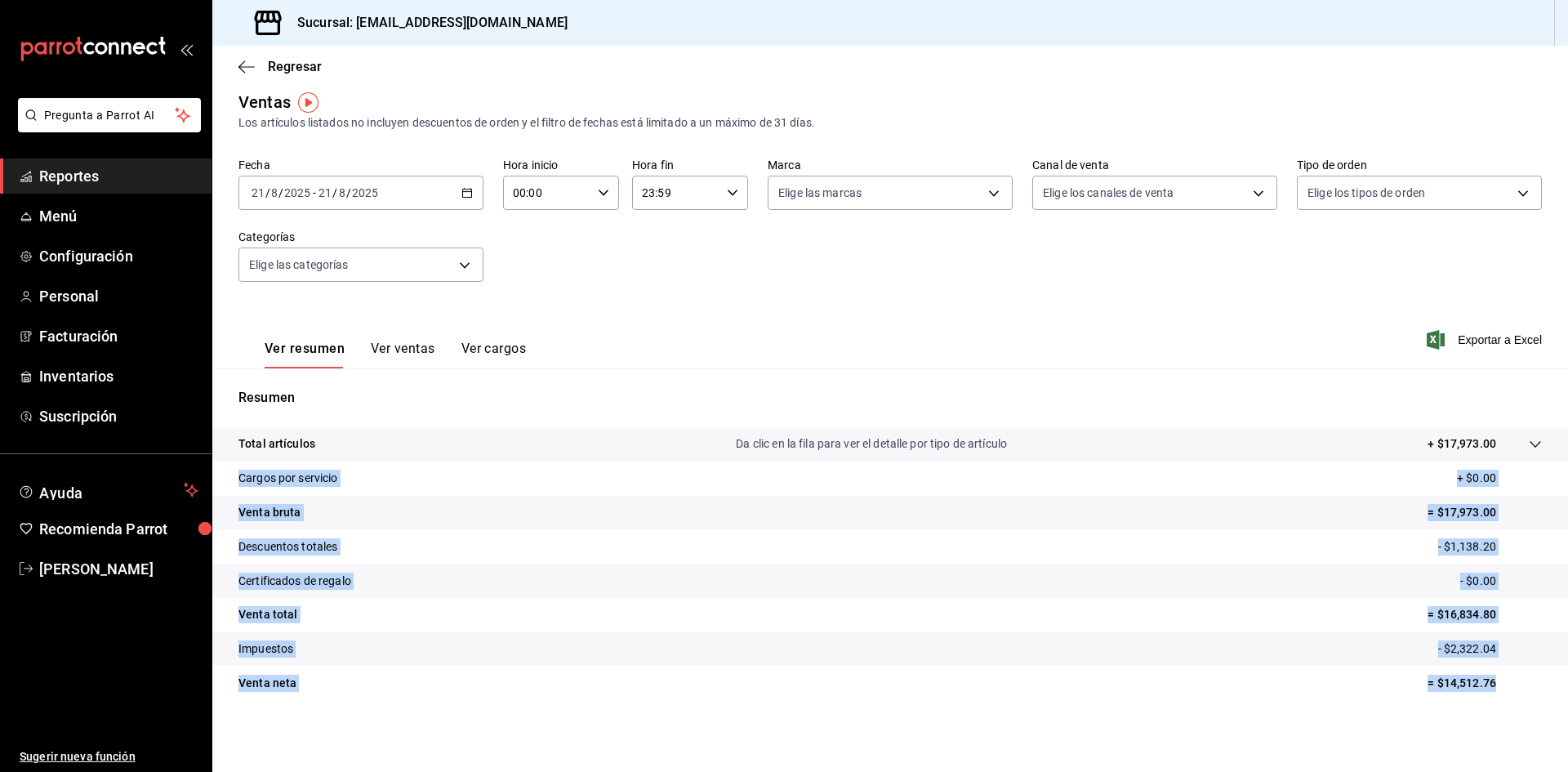
drag, startPoint x: 239, startPoint y: 476, endPoint x: 1487, endPoint y: 687, distance: 1265.7
click at [1487, 687] on tbody "Total artículos Da clic en la fila para ver el detalle por tipo de artículo + $…" at bounding box center [890, 563] width 1355 height 273
copy tbody "Cargos por servicio + $0.00 Venta bruta = $17,973.00 Descuentos totales - $1,13…"
click at [1455, 678] on p "= $14,512.76" at bounding box center [1485, 682] width 115 height 17
click at [1451, 685] on p "= $14,512.76" at bounding box center [1485, 682] width 115 height 17
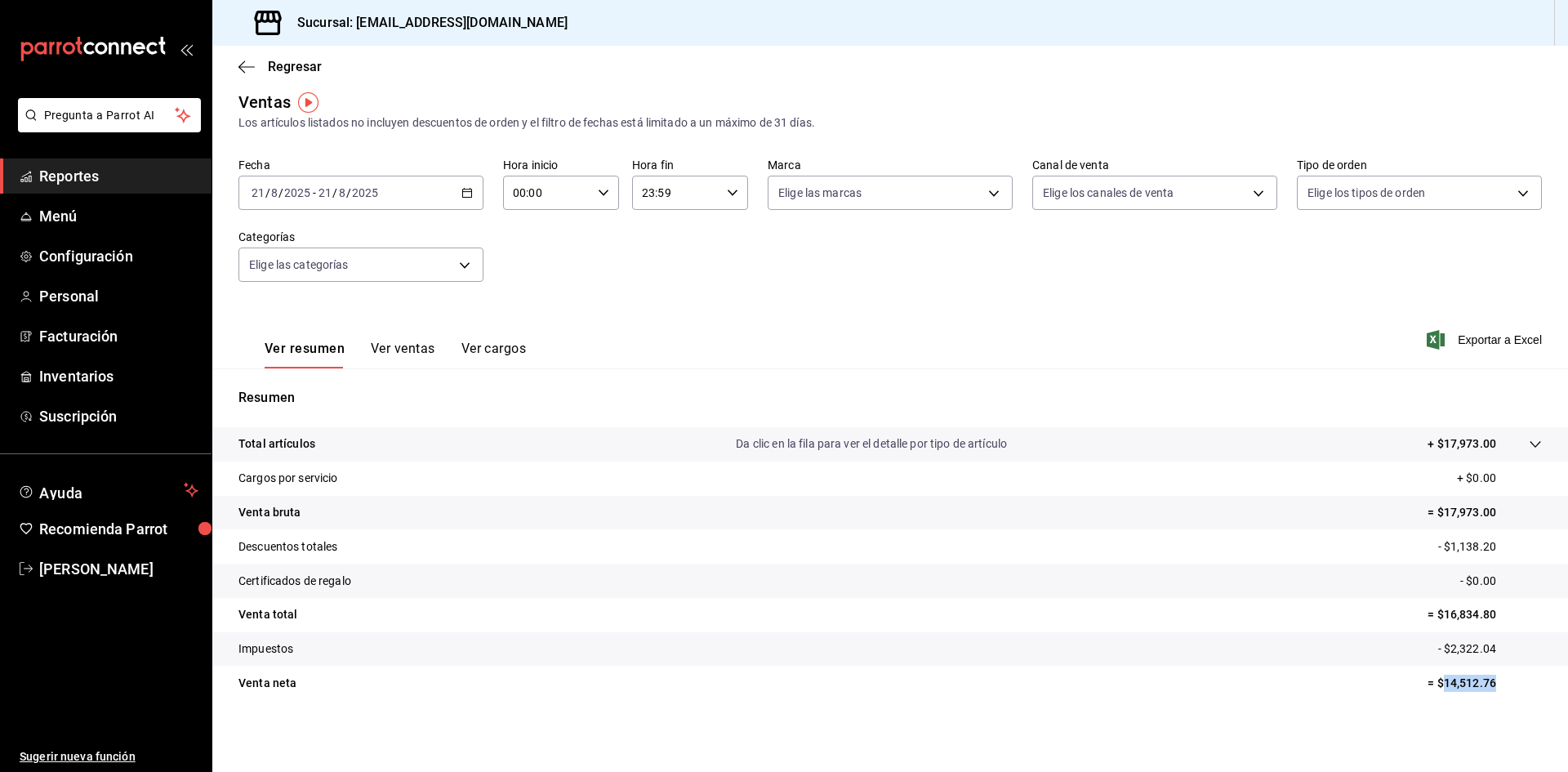
click at [1451, 685] on p "= $14,512.76" at bounding box center [1485, 682] width 115 height 17
click at [464, 193] on icon "button" at bounding box center [467, 192] width 11 height 11
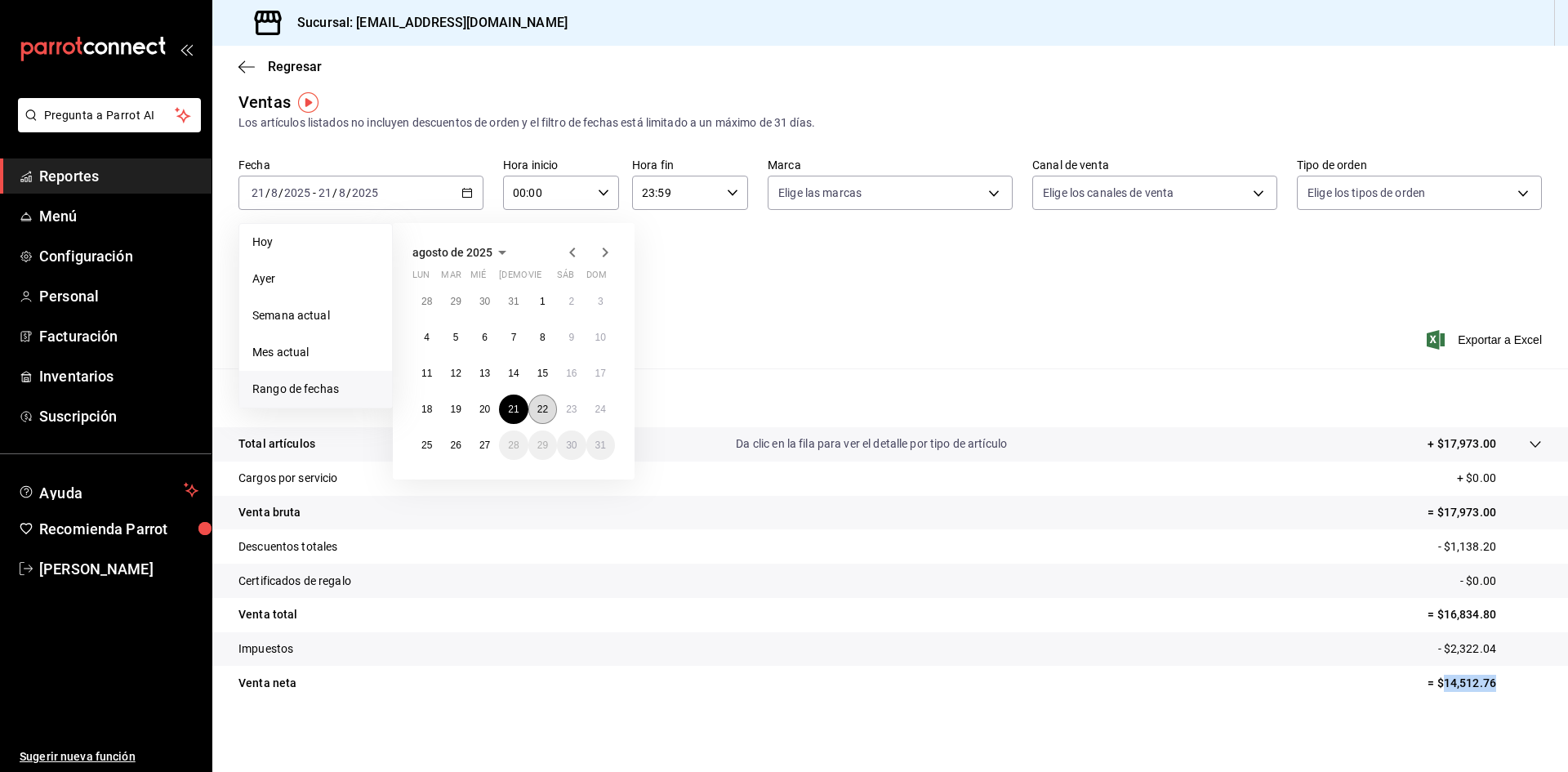
click at [537, 408] on abbr "22" at bounding box center [543, 408] width 11 height 11
click at [539, 408] on abbr "22" at bounding box center [543, 408] width 11 height 11
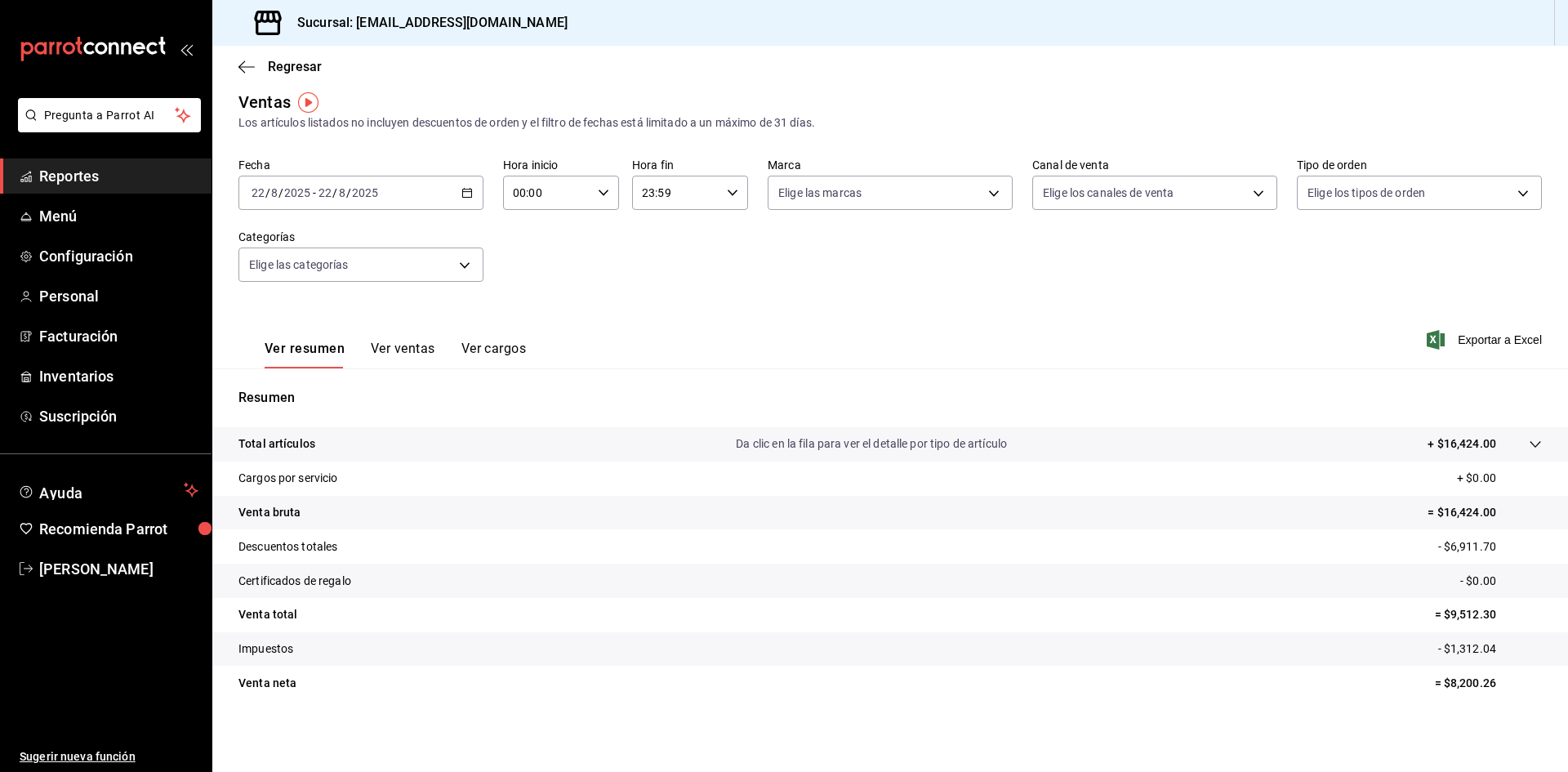
click at [1457, 687] on p "= $8,200.26" at bounding box center [1488, 682] width 107 height 17
copy p "8,200.26"
click at [456, 199] on div "[DATE] [DATE] - [DATE] [DATE]" at bounding box center [361, 192] width 245 height 34
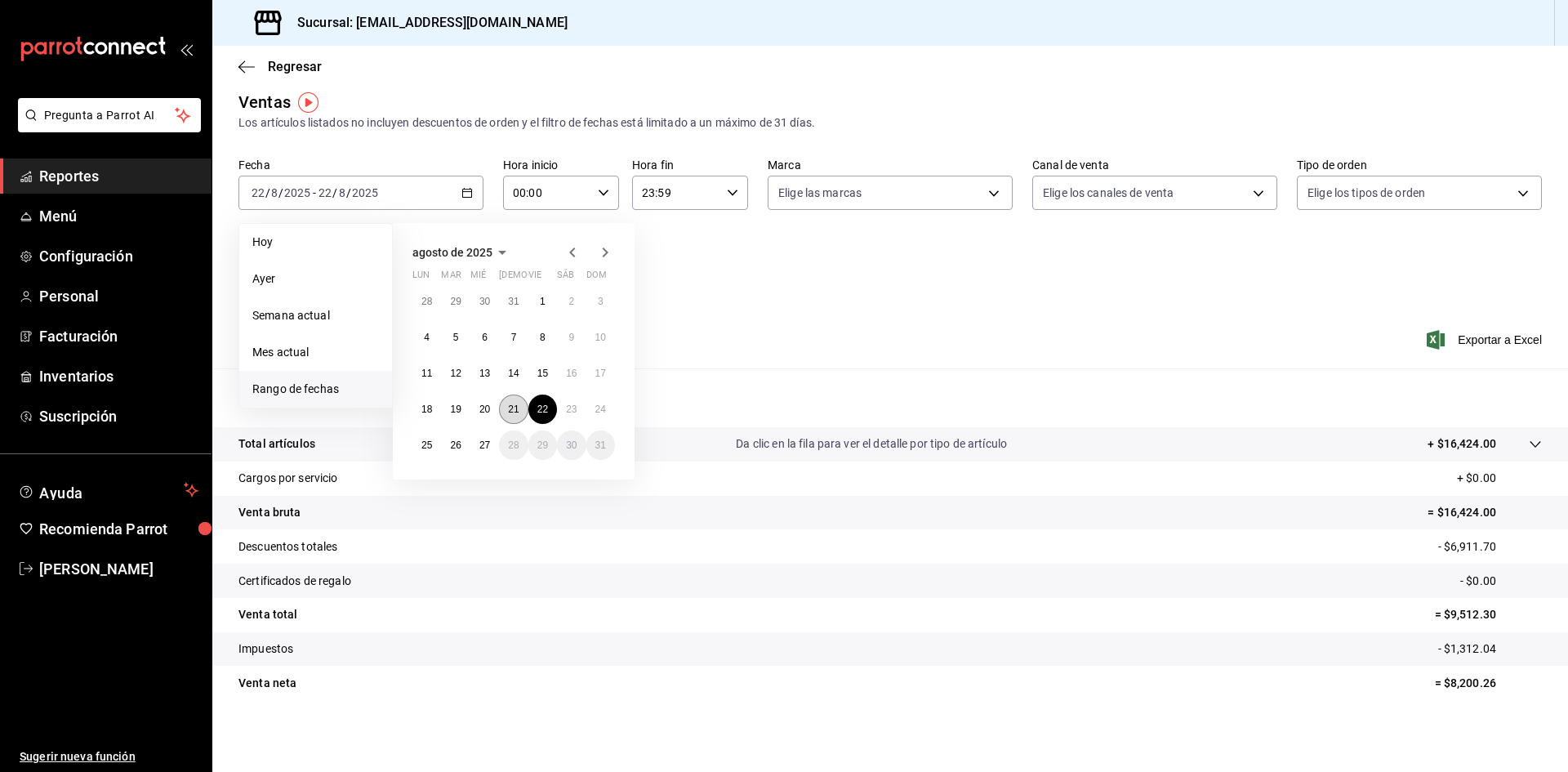
click at [519, 412] on abbr "21" at bounding box center [514, 408] width 11 height 11
click at [517, 411] on abbr "21" at bounding box center [514, 408] width 11 height 11
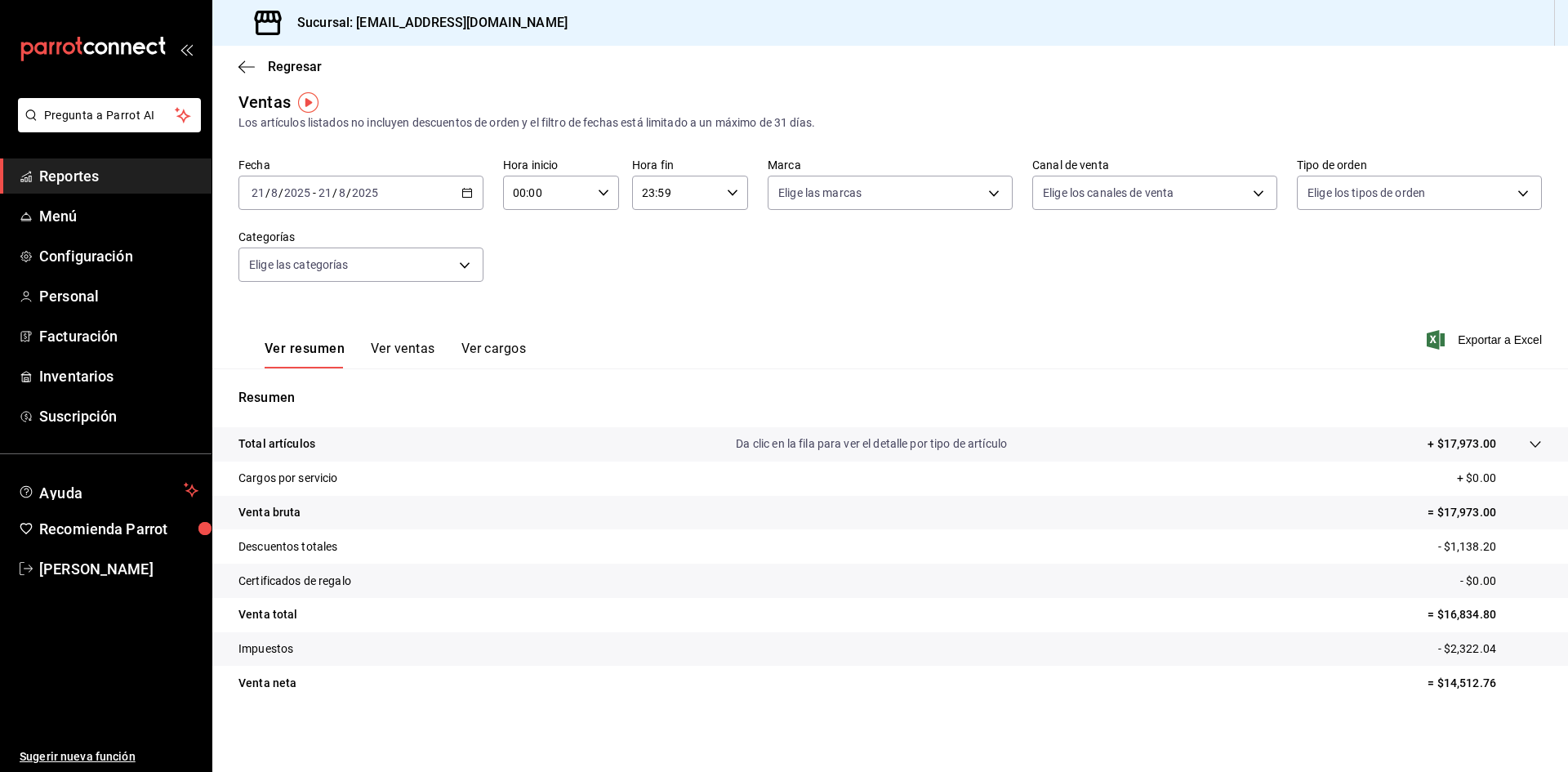
click at [459, 199] on div "[DATE] [DATE] - [DATE] [DATE]" at bounding box center [361, 192] width 245 height 34
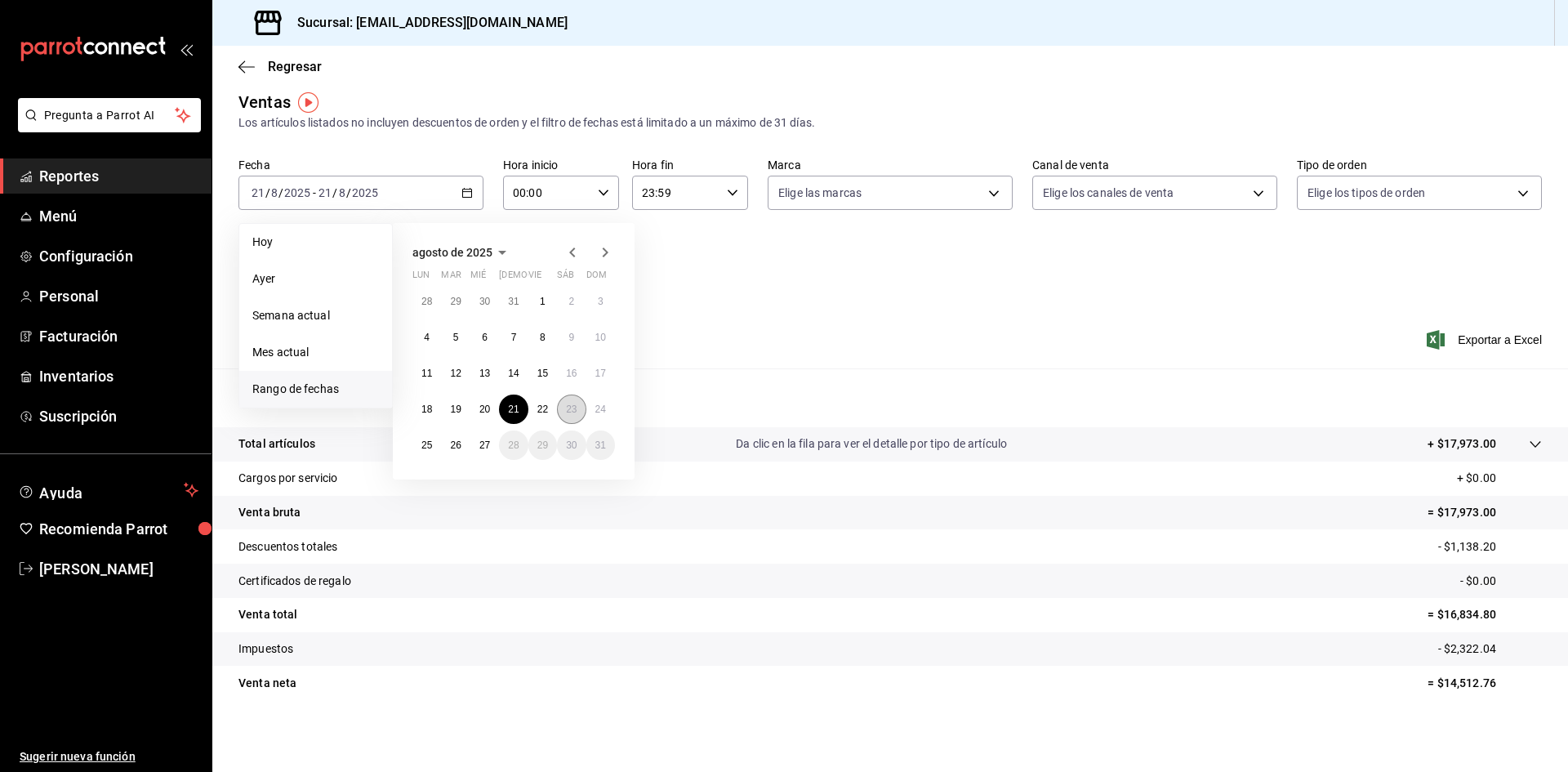
click at [571, 407] on abbr "23" at bounding box center [571, 408] width 11 height 11
click at [572, 408] on abbr "23" at bounding box center [571, 408] width 11 height 11
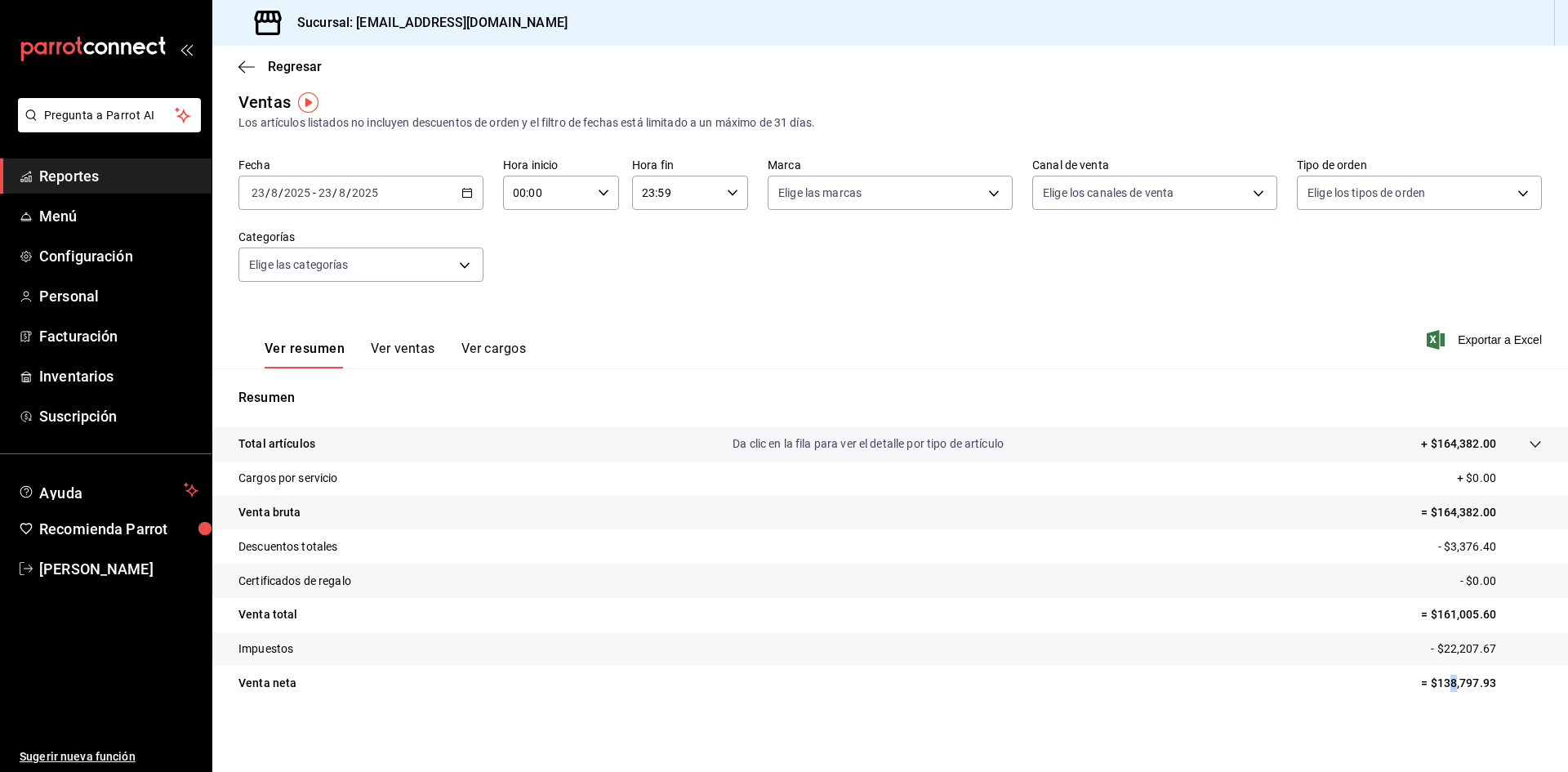
click at [1442, 682] on p "= $138,797.93" at bounding box center [1481, 682] width 121 height 17
click at [462, 197] on \(Stroke\) "button" at bounding box center [467, 193] width 10 height 9
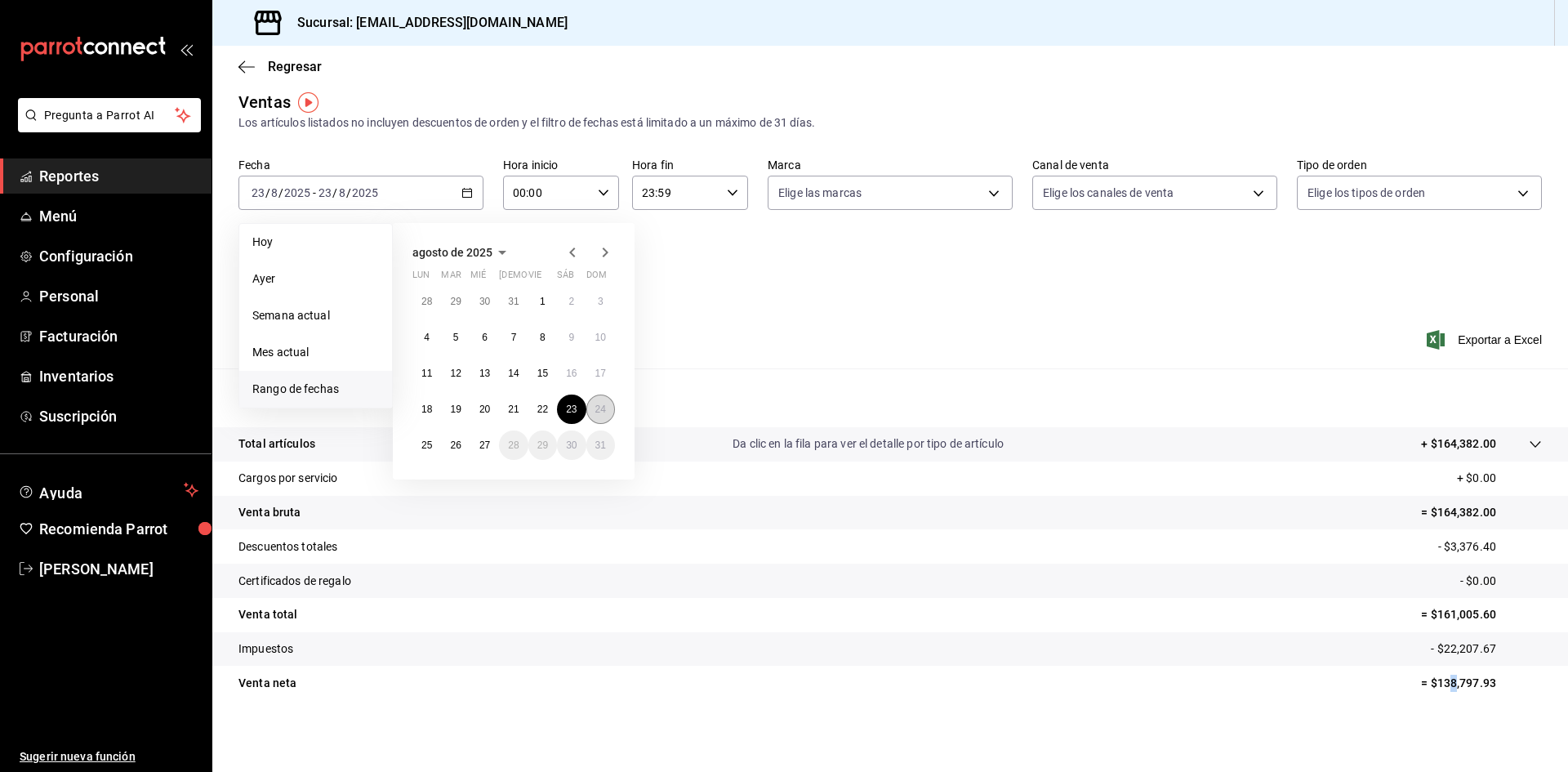
click at [598, 411] on abbr "24" at bounding box center [601, 408] width 11 height 11
click at [599, 411] on abbr "24" at bounding box center [601, 408] width 11 height 11
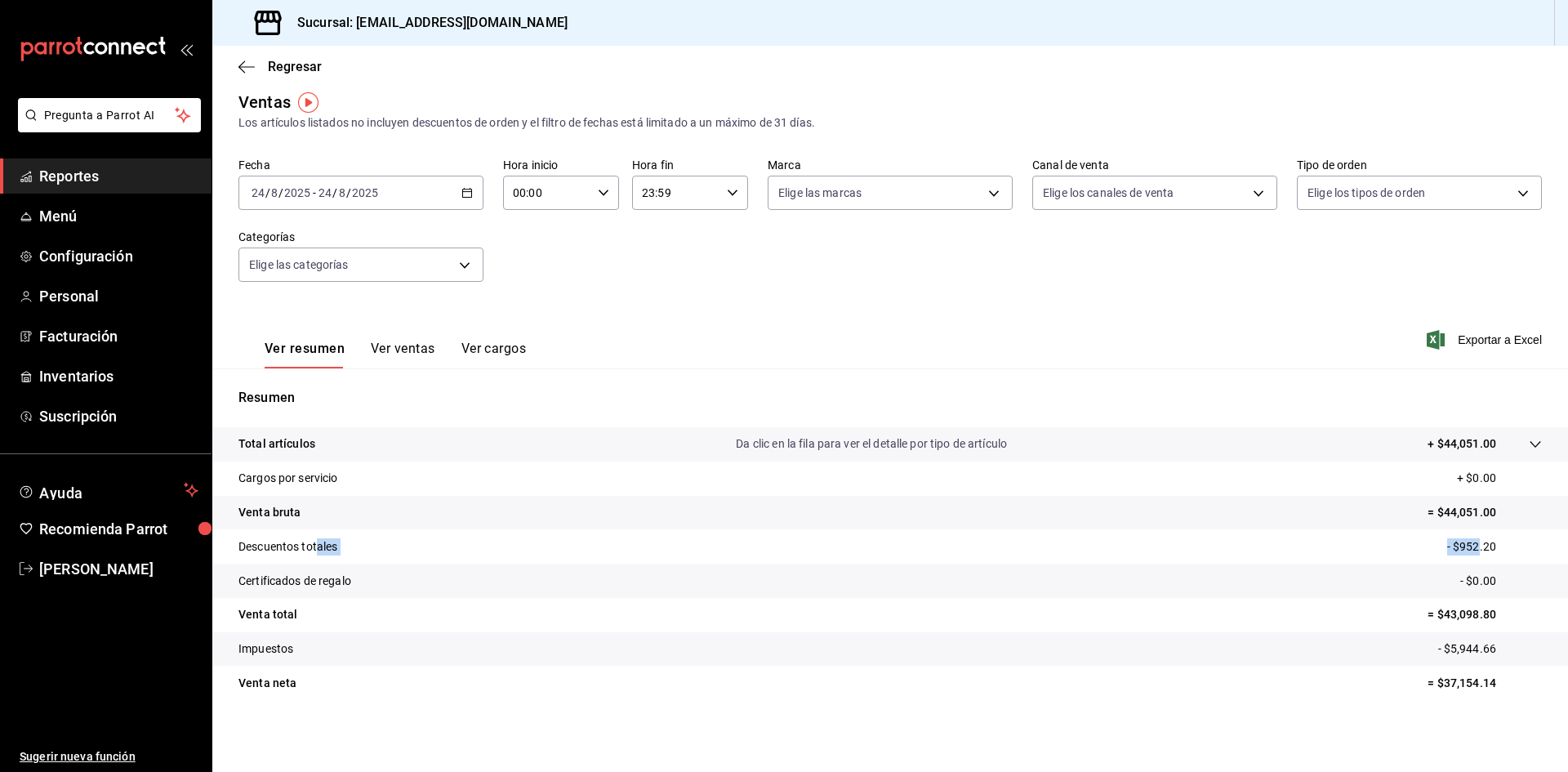
drag, startPoint x: 319, startPoint y: 545, endPoint x: 1469, endPoint y: 578, distance: 1150.5
click at [1469, 552] on tr "Descuentos totales - $952.20" at bounding box center [890, 546] width 1355 height 34
click at [1389, 735] on div "Ventas Los artículos listados no incluyen descuentos de orden y el filtro de fe…" at bounding box center [890, 417] width 1355 height 656
click at [466, 194] on icon "button" at bounding box center [467, 192] width 11 height 11
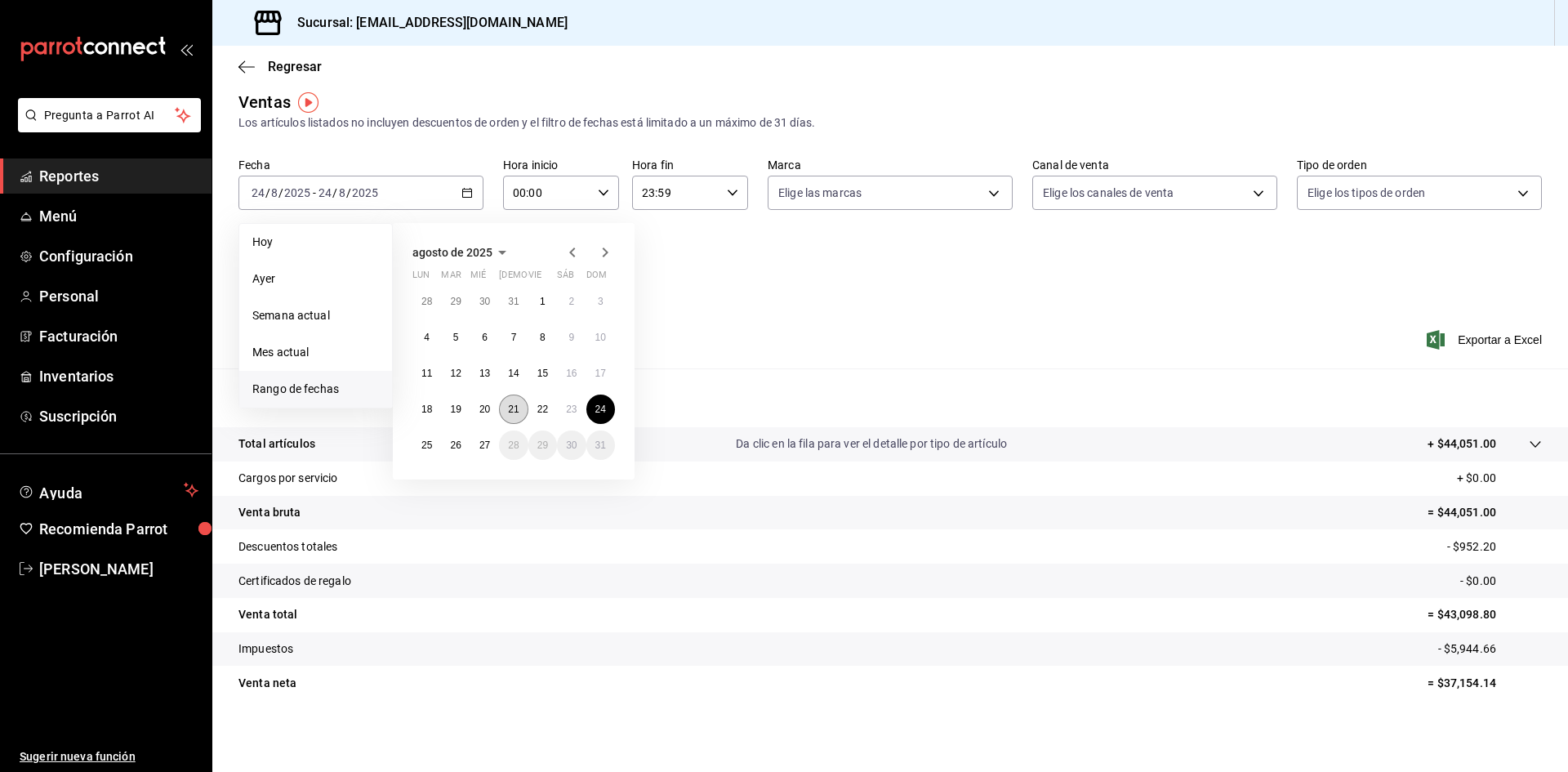
click at [518, 412] on abbr "21" at bounding box center [514, 408] width 11 height 11
click at [604, 410] on abbr "24" at bounding box center [601, 408] width 11 height 11
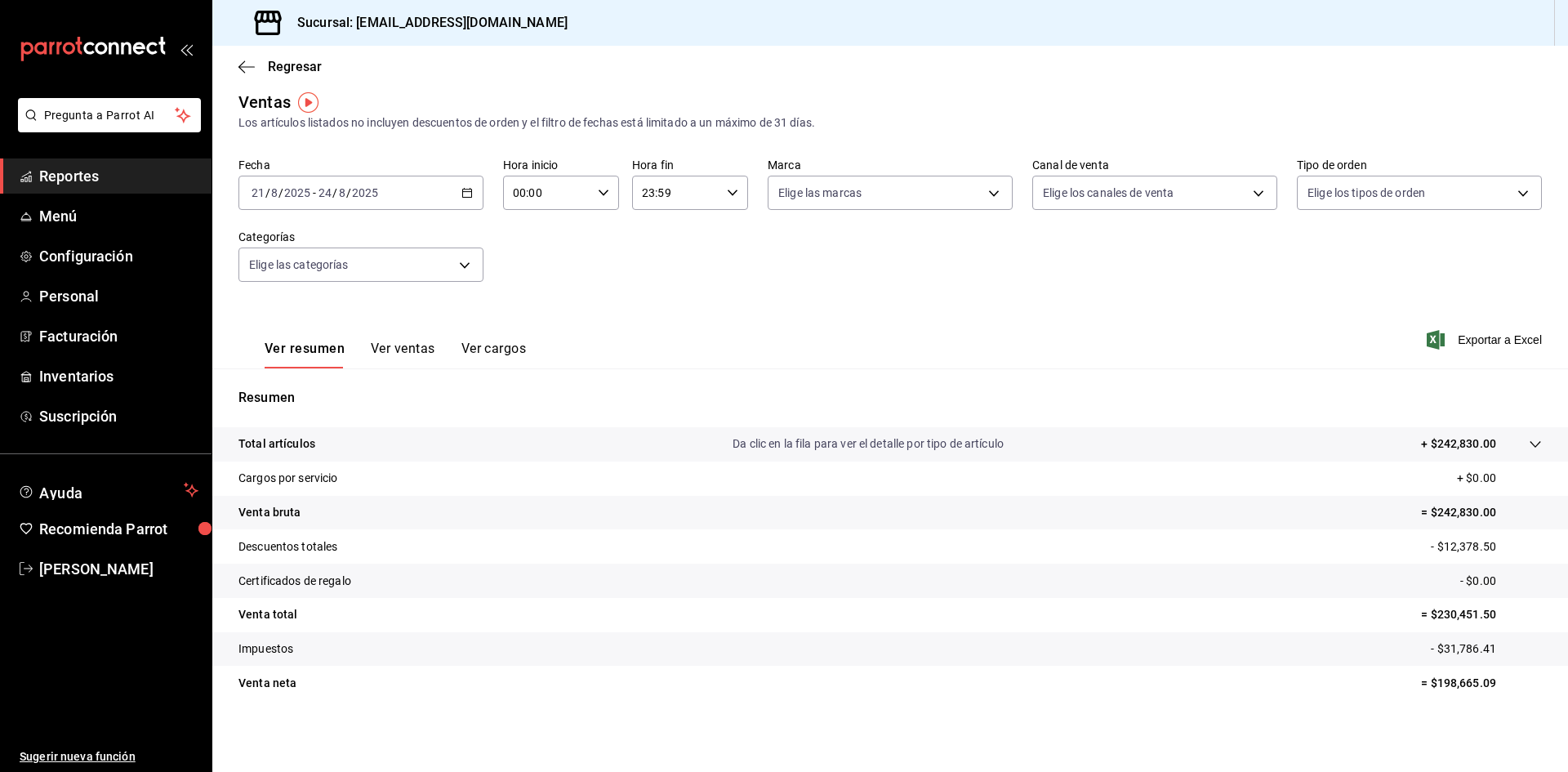
click at [1529, 445] on icon at bounding box center [1535, 444] width 13 height 13
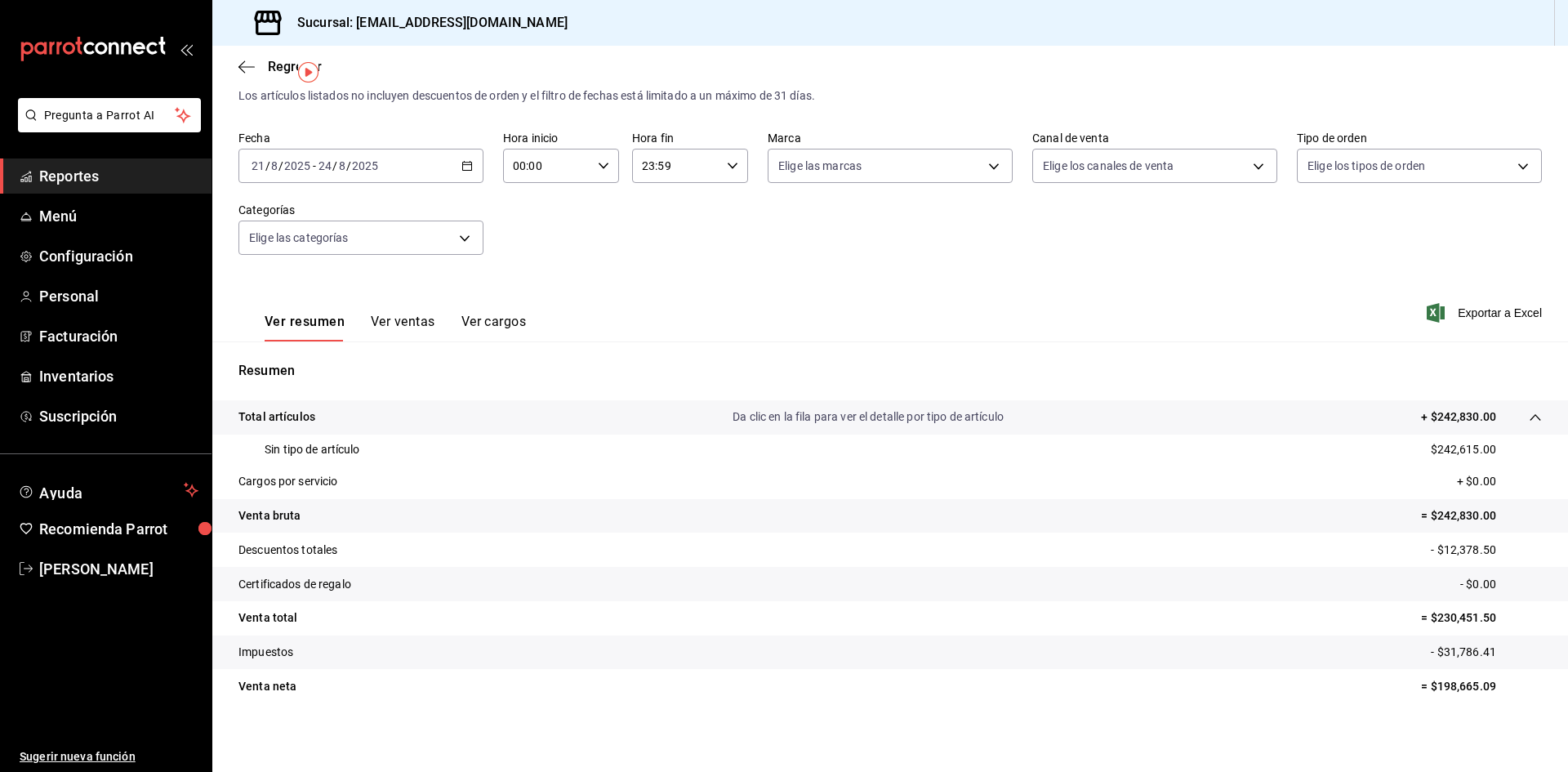
scroll to position [41, 0]
